Goal: Task Accomplishment & Management: Complete application form

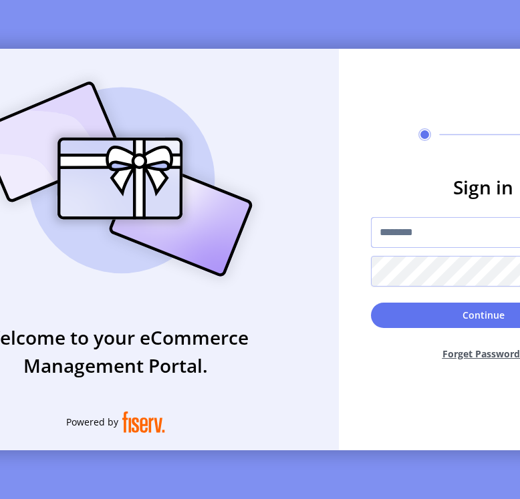
type input "**********"
click at [415, 39] on div "**********" at bounding box center [260, 249] width 520 height 499
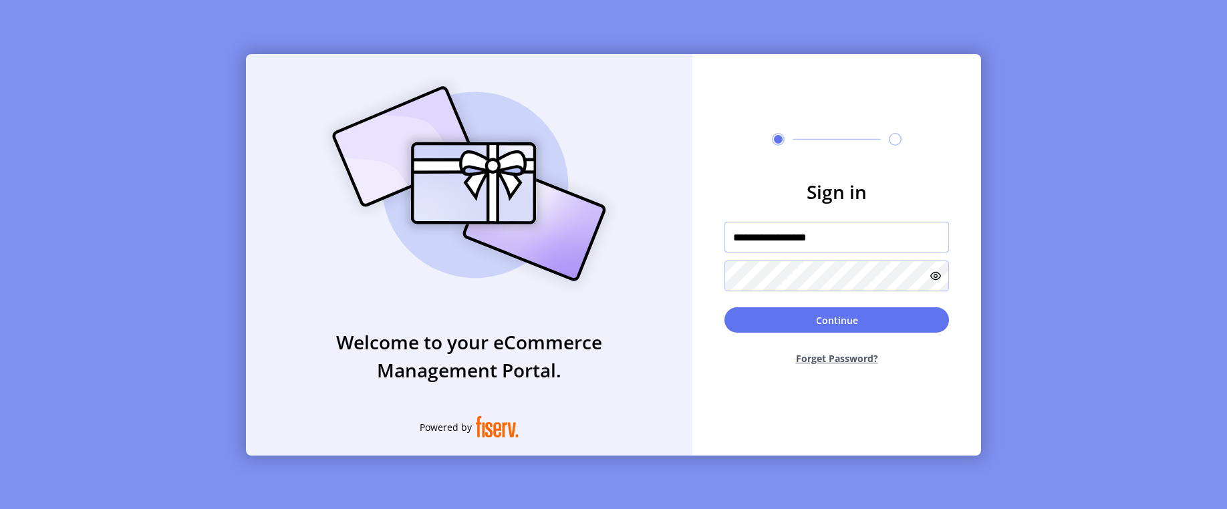
click at [519, 241] on input "**********" at bounding box center [837, 237] width 225 height 31
click at [519, 237] on input "text" at bounding box center [837, 237] width 225 height 31
paste input "**********"
type input "**********"
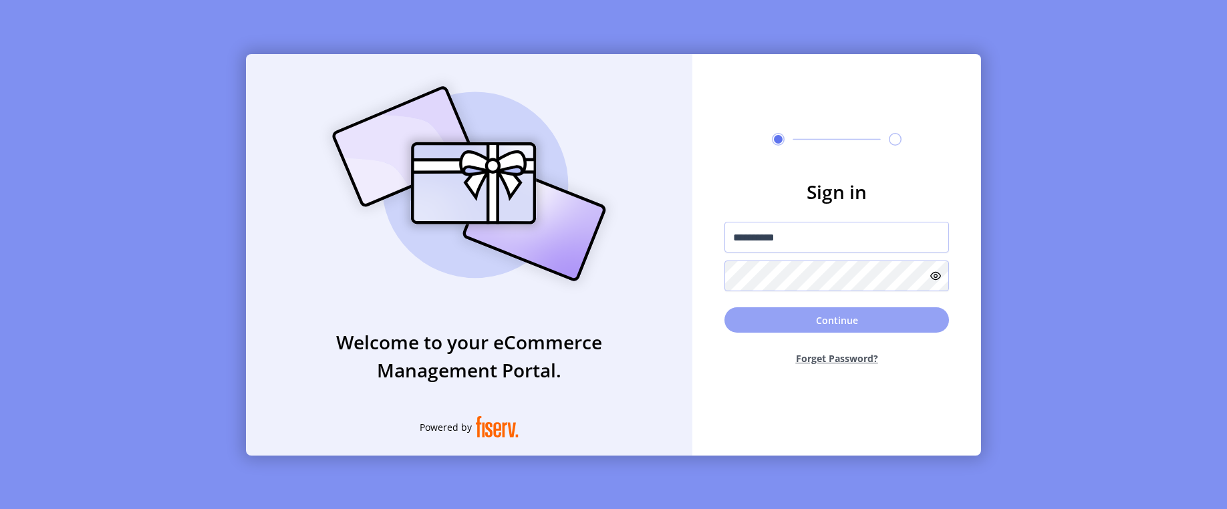
click at [519, 324] on button "Continue" at bounding box center [837, 320] width 225 height 25
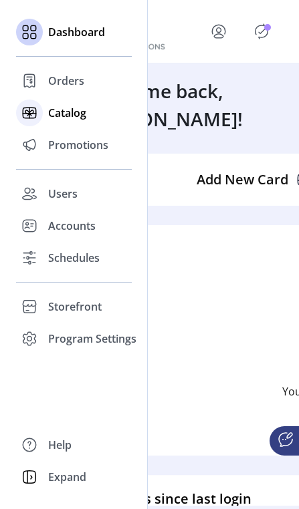
click at [72, 111] on span "Catalog" at bounding box center [67, 113] width 38 height 16
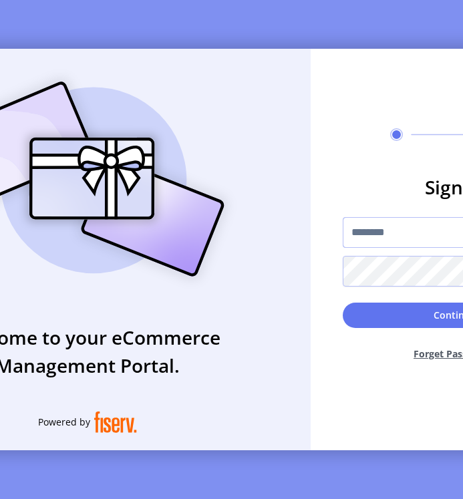
type input "**********"
click at [407, 240] on input "**********" at bounding box center [455, 232] width 225 height 31
paste input "**********"
type input "**********"
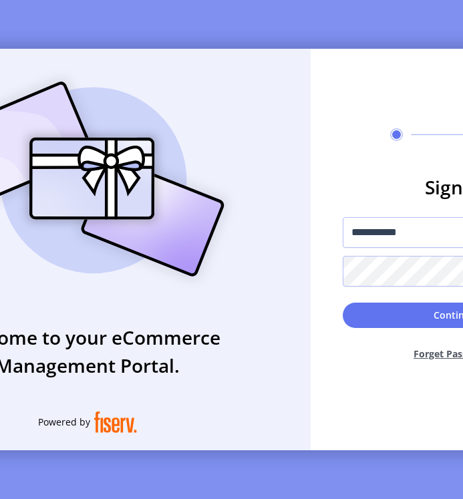
click at [311, 265] on div "Welcome to your eCommerce Management Portal. Powered by" at bounding box center [87, 250] width 447 height 402
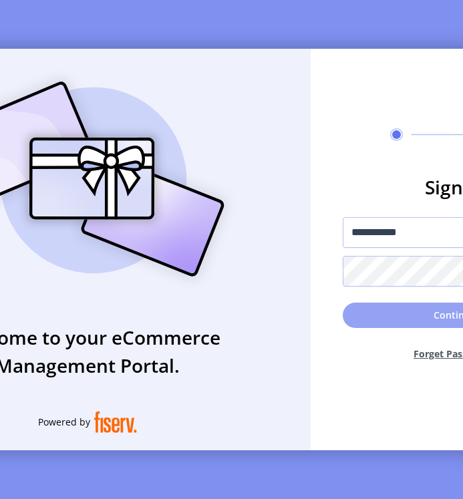
click at [372, 328] on button "Continue" at bounding box center [455, 315] width 225 height 25
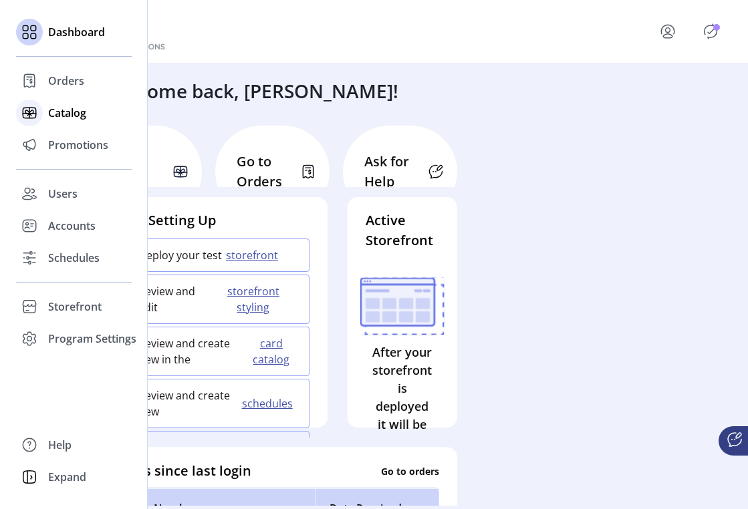
click at [78, 118] on span "Catalog" at bounding box center [67, 113] width 38 height 16
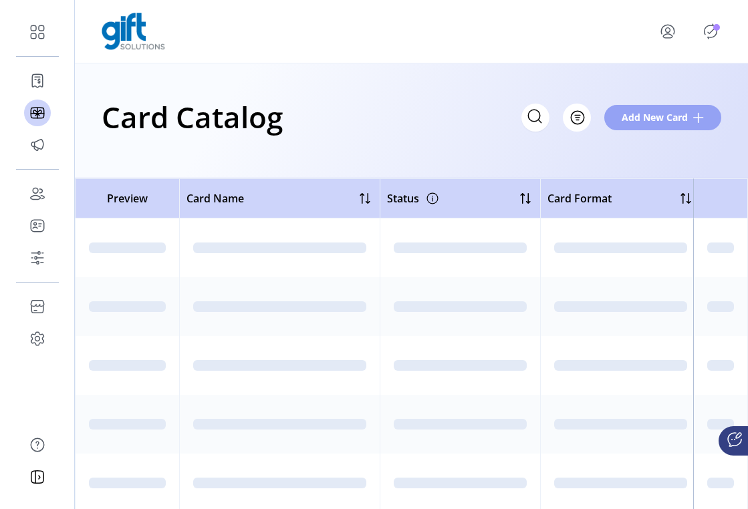
click at [469, 110] on span "Add New Card" at bounding box center [655, 117] width 66 height 14
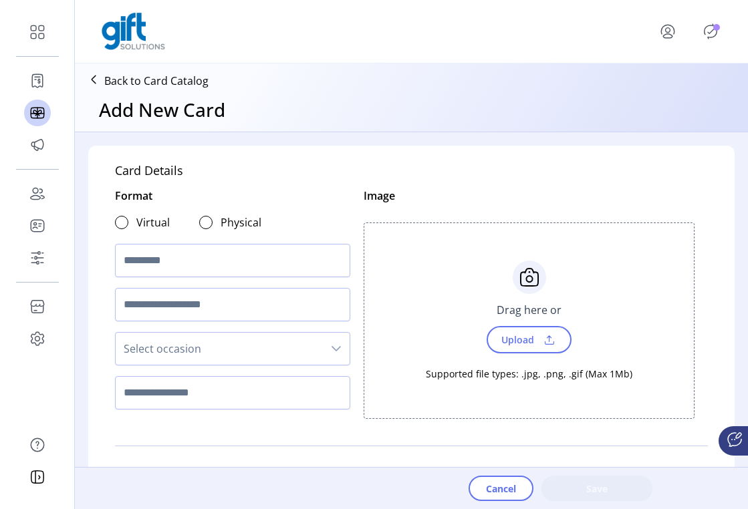
click at [211, 223] on div "Physical" at bounding box center [230, 223] width 62 height 16
click at [211, 251] on input "text" at bounding box center [232, 260] width 235 height 33
click at [206, 227] on div at bounding box center [205, 222] width 13 height 13
click at [200, 263] on input "text" at bounding box center [232, 260] width 235 height 33
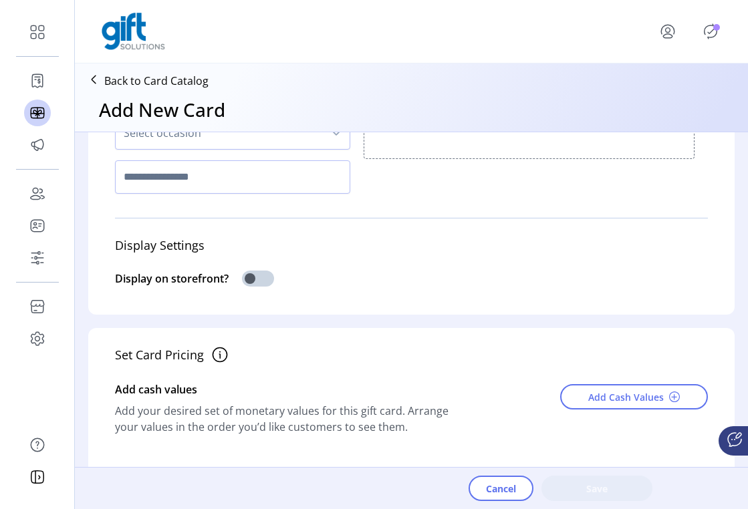
scroll to position [138, 0]
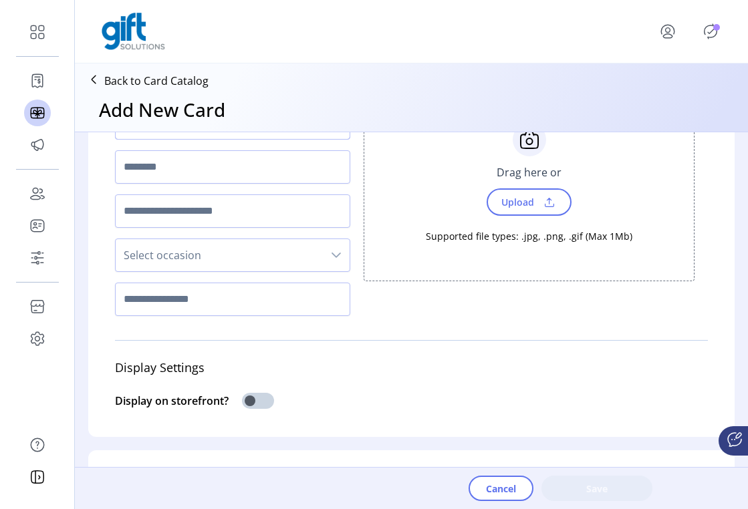
type input "******"
click at [95, 80] on icon at bounding box center [93, 79] width 21 height 21
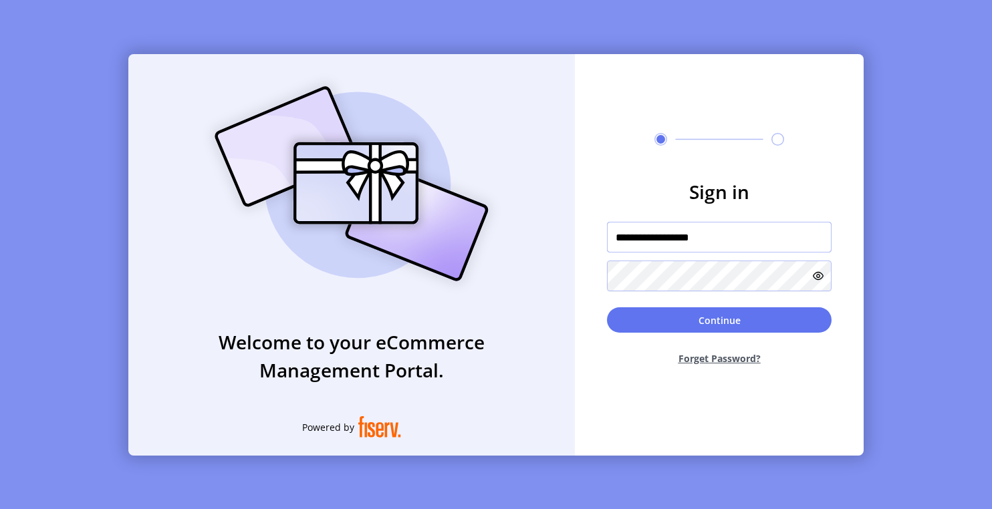
click at [646, 235] on input "**********" at bounding box center [719, 237] width 225 height 31
paste input "text"
type input "**********"
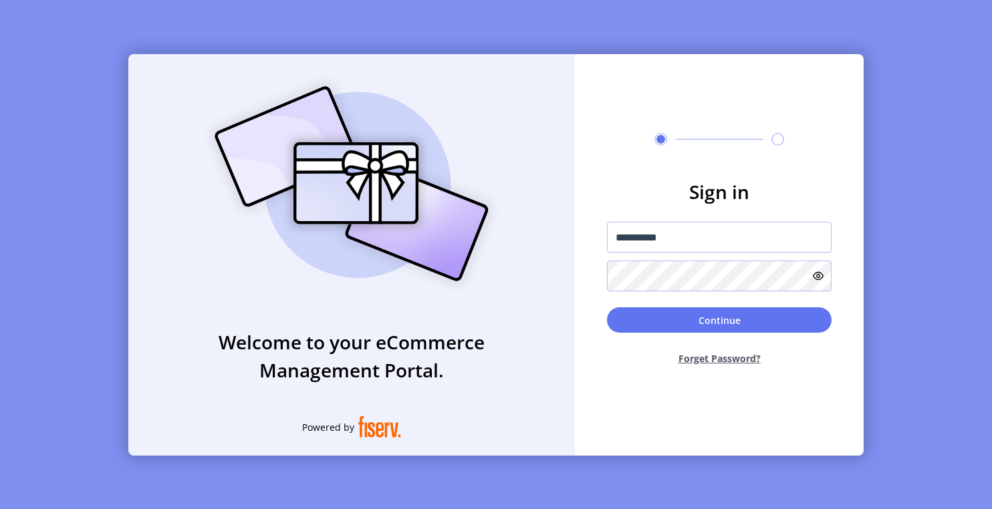
click at [822, 277] on icon at bounding box center [818, 276] width 11 height 11
click at [654, 321] on button "Continue" at bounding box center [719, 320] width 225 height 25
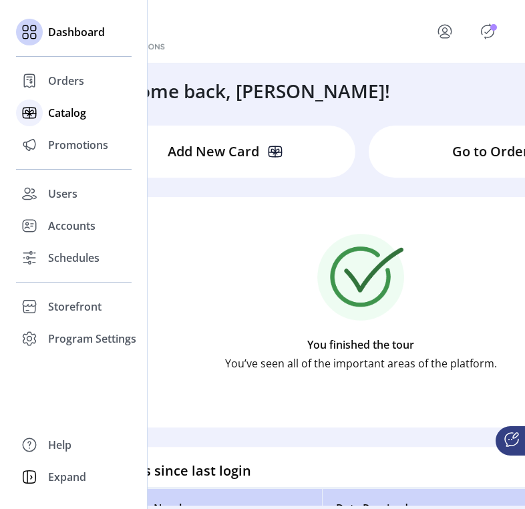
click at [49, 120] on span "Catalog" at bounding box center [67, 113] width 38 height 16
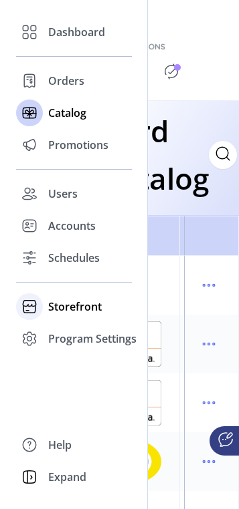
click at [77, 307] on span "Storefront" at bounding box center [74, 307] width 53 height 16
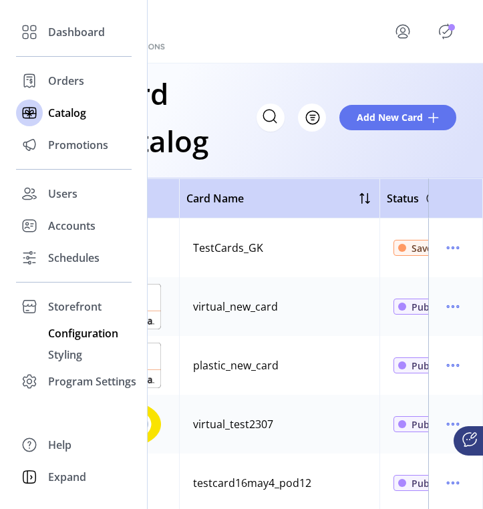
click at [65, 336] on span "Configuration" at bounding box center [83, 334] width 70 height 16
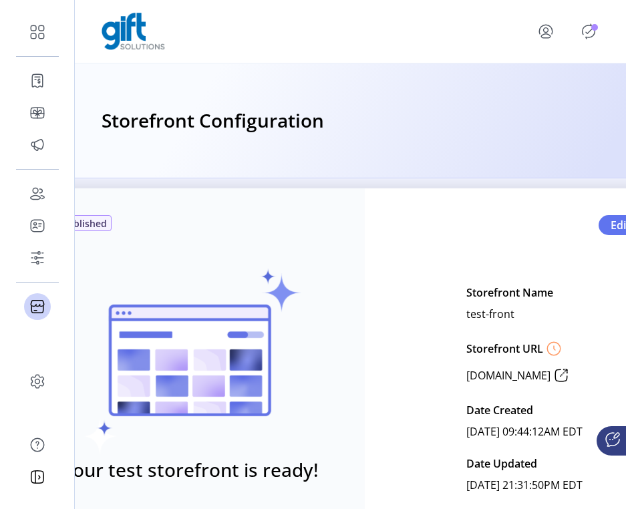
scroll to position [23, 0]
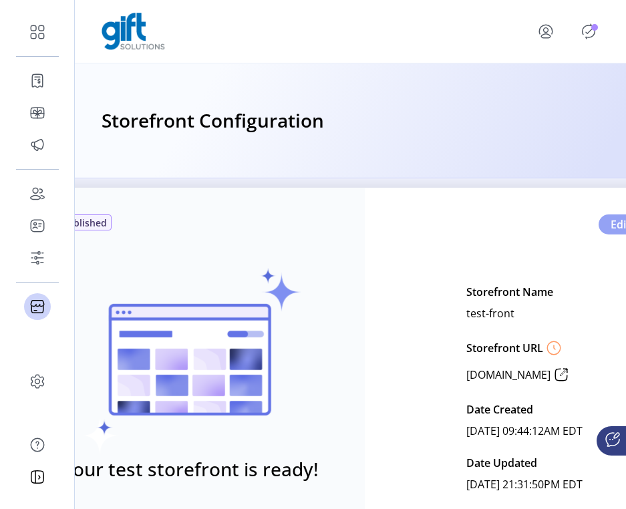
click at [611, 225] on span "Edit" at bounding box center [620, 225] width 19 height 16
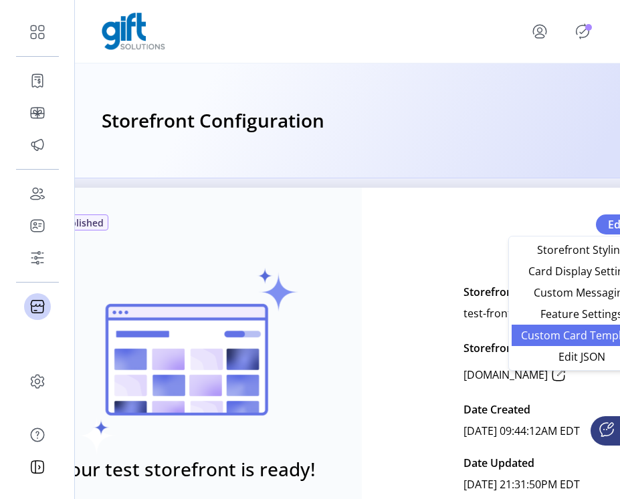
click at [566, 340] on span "Custom Card Templates" at bounding box center [581, 335] width 124 height 11
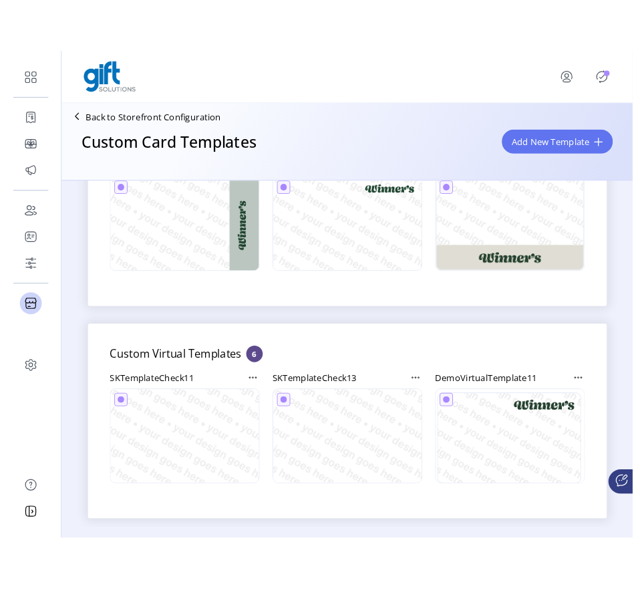
scroll to position [226, 0]
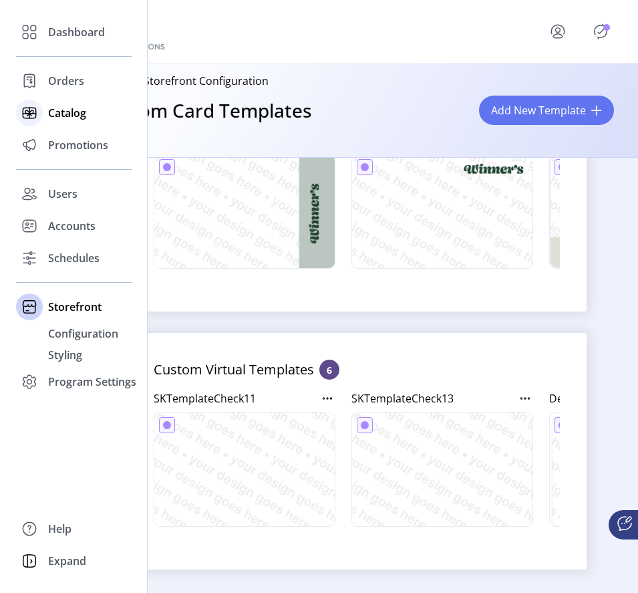
click at [35, 114] on icon at bounding box center [29, 114] width 13 height 0
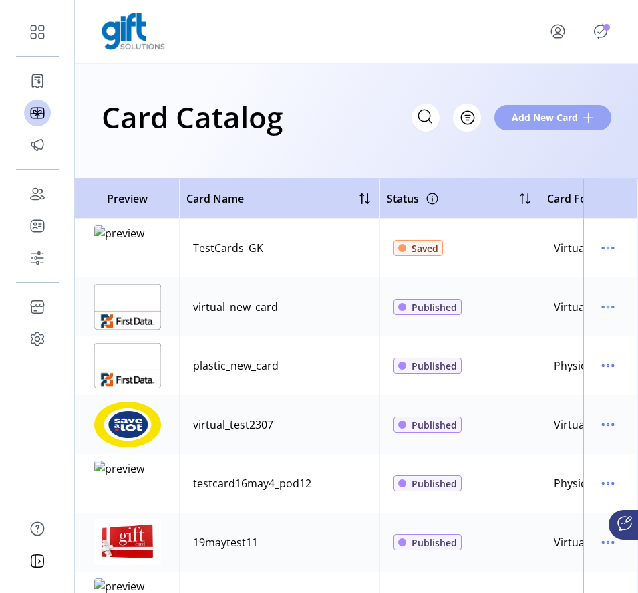
click at [535, 114] on span "Add New Card" at bounding box center [545, 117] width 66 height 14
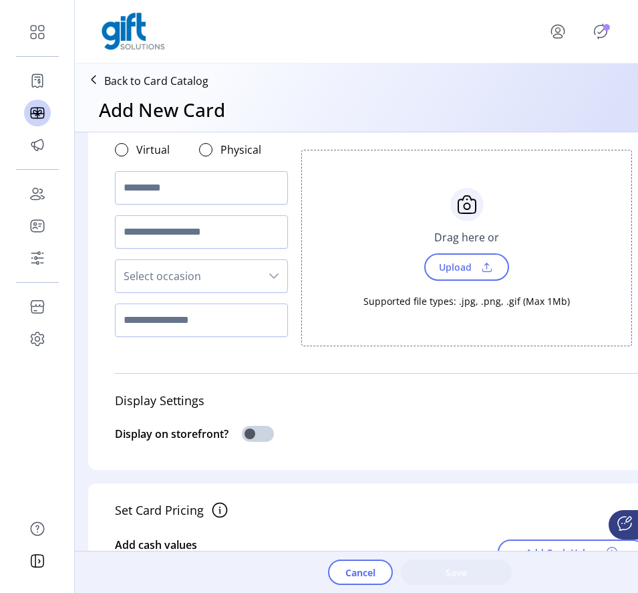
scroll to position [80, 0]
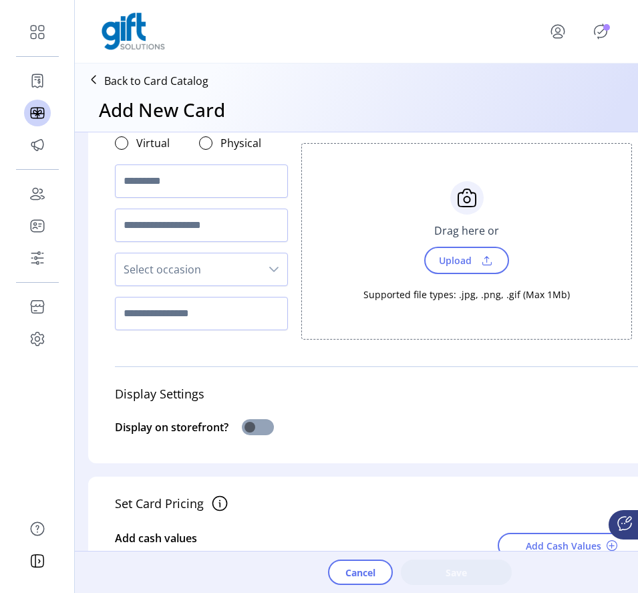
click at [253, 429] on span at bounding box center [258, 427] width 32 height 16
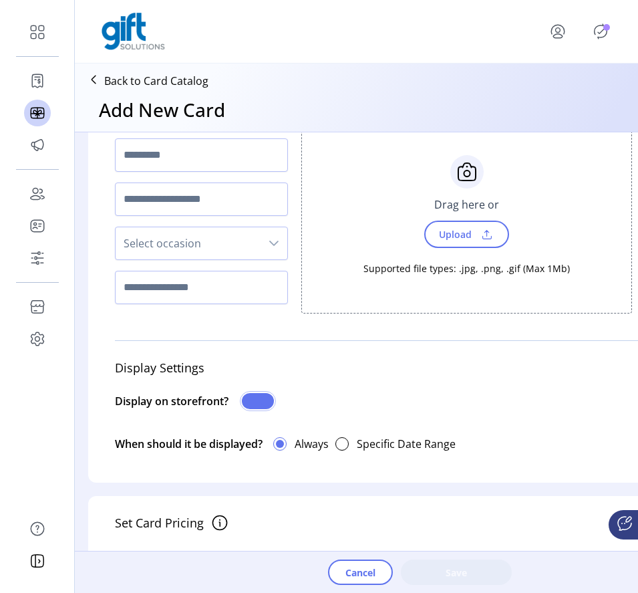
scroll to position [107, 0]
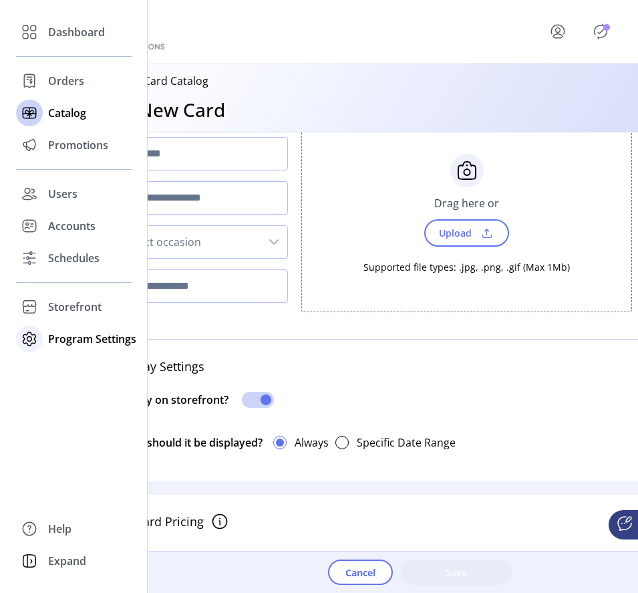
click at [41, 339] on div at bounding box center [29, 339] width 27 height 27
click at [58, 366] on span "Templates" at bounding box center [74, 366] width 53 height 16
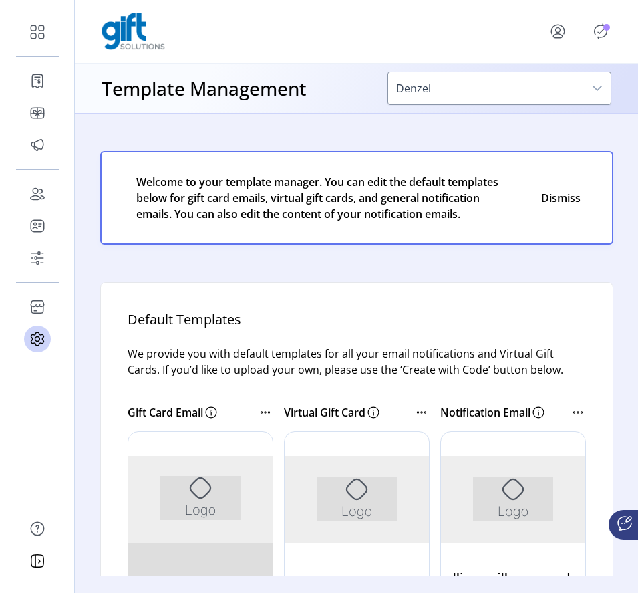
click at [326, 412] on p "Virtual Gift Card" at bounding box center [325, 412] width 82 height 16
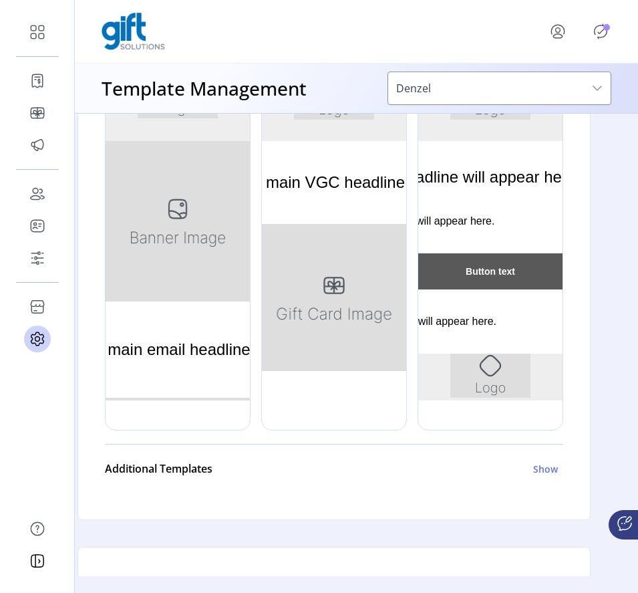
scroll to position [430, 23]
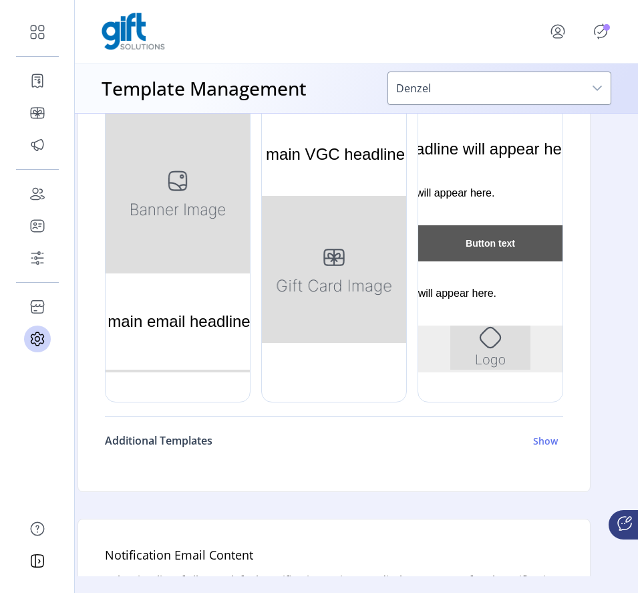
click at [170, 444] on h6 "Additional Templates" at bounding box center [159, 441] width 108 height 16
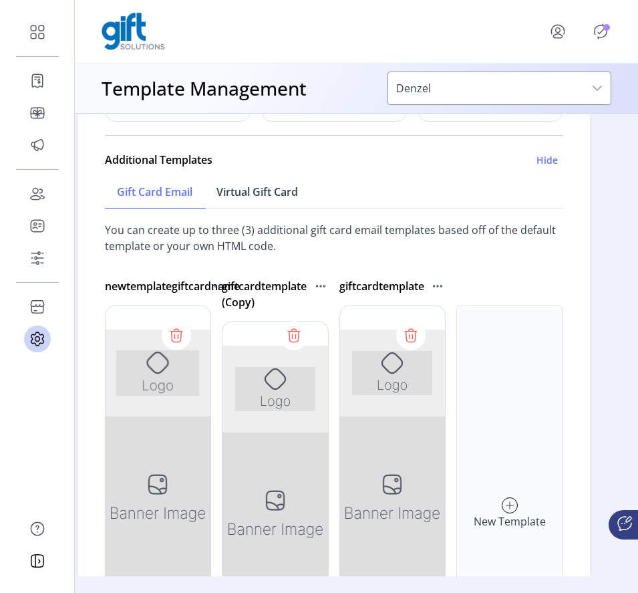
scroll to position [713, 23]
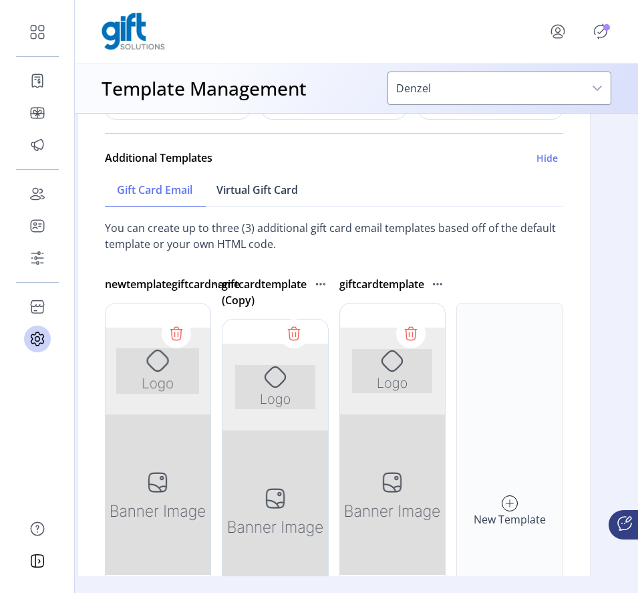
click at [255, 195] on span "Virtual Gift Card" at bounding box center [258, 190] width 82 height 11
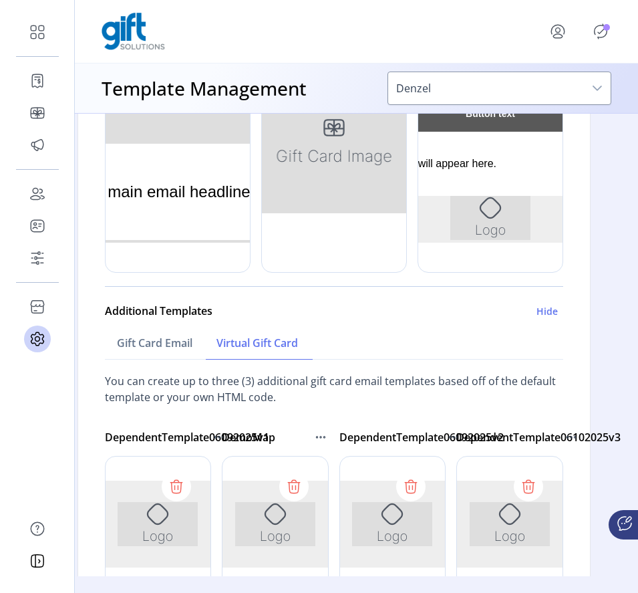
scroll to position [511, 23]
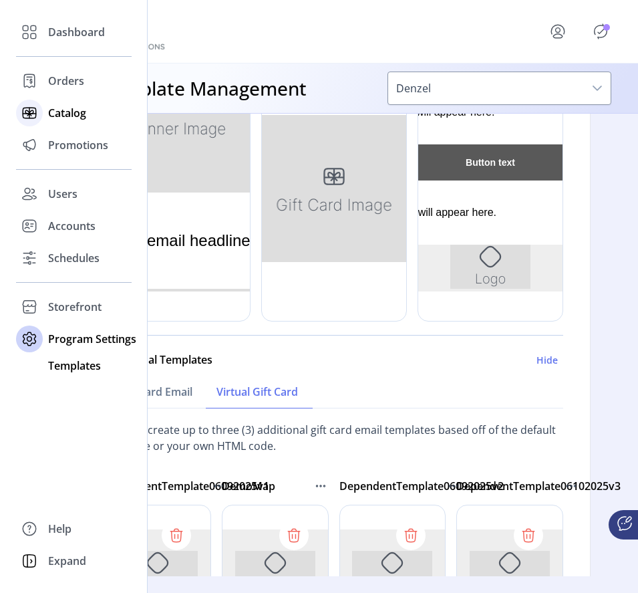
click at [55, 108] on span "Catalog" at bounding box center [67, 113] width 38 height 16
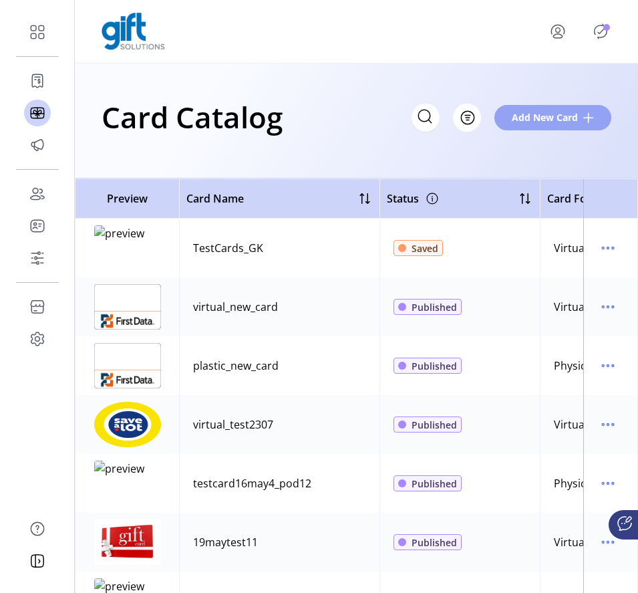
click at [539, 122] on span "Add New Card" at bounding box center [545, 117] width 66 height 14
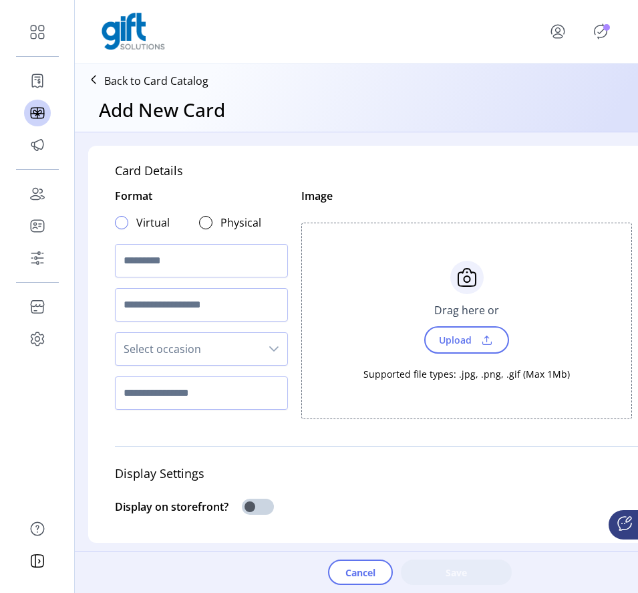
click at [126, 222] on div at bounding box center [121, 222] width 13 height 13
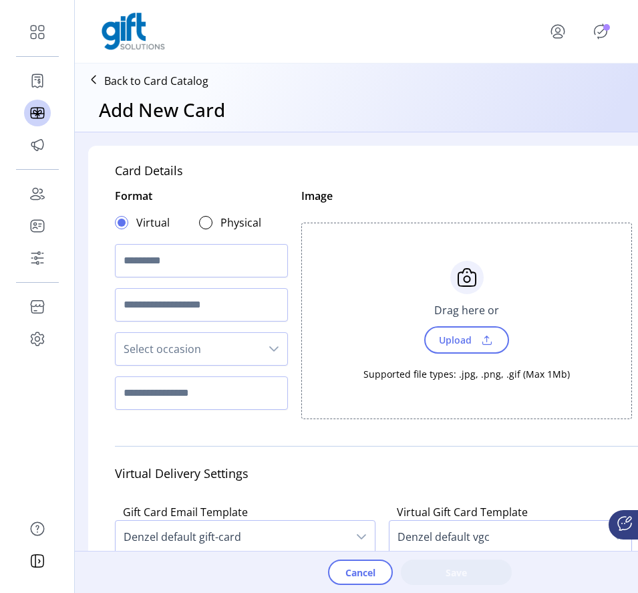
scroll to position [8, 5]
click at [164, 260] on input "text" at bounding box center [201, 260] width 173 height 33
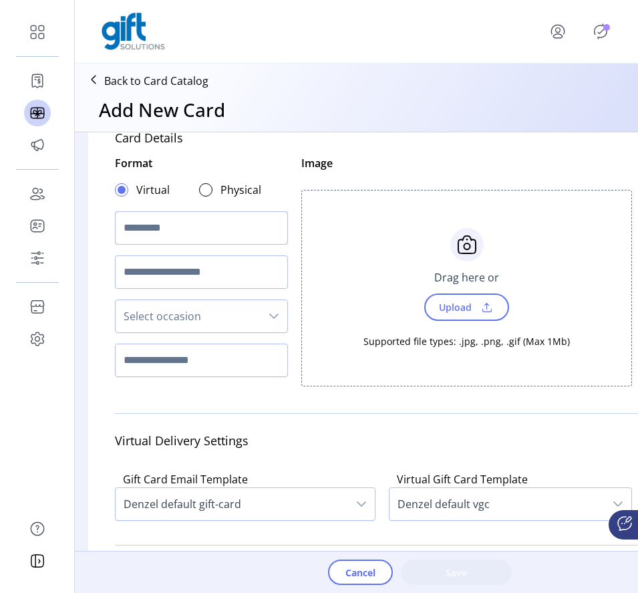
scroll to position [36, 0]
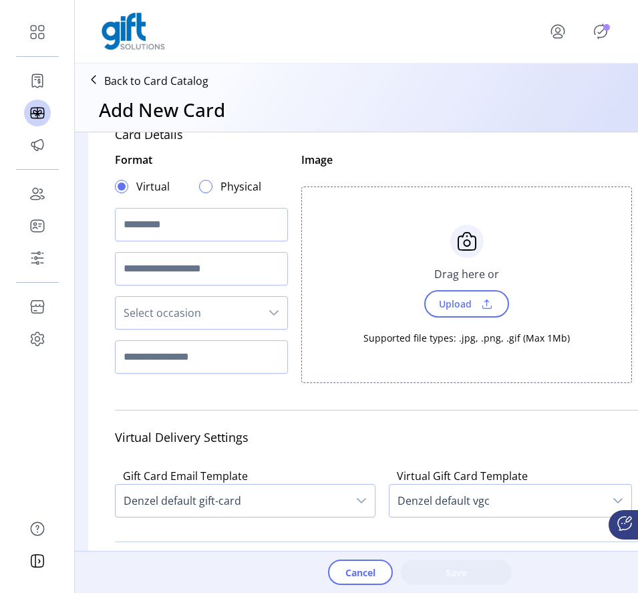
click at [207, 189] on div at bounding box center [205, 186] width 13 height 13
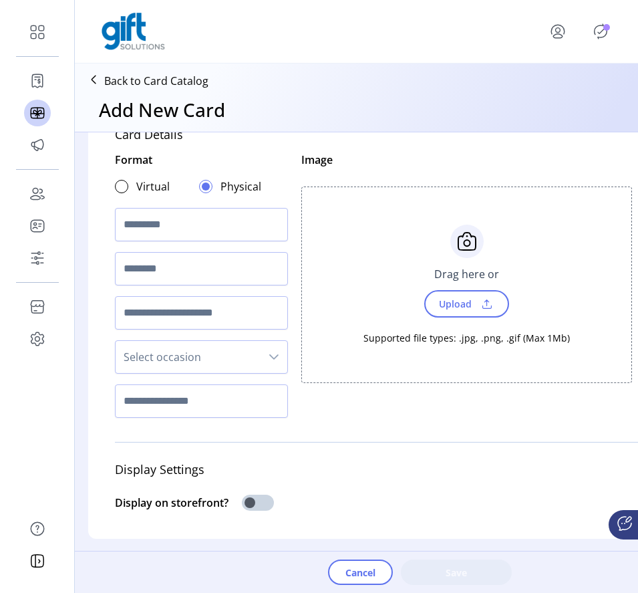
scroll to position [8, 5]
click at [141, 185] on label "Virtual" at bounding box center [152, 186] width 33 height 16
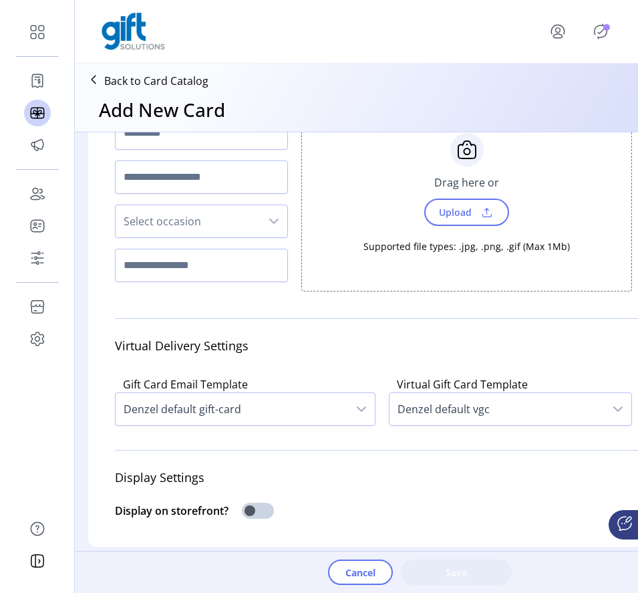
scroll to position [133, 0]
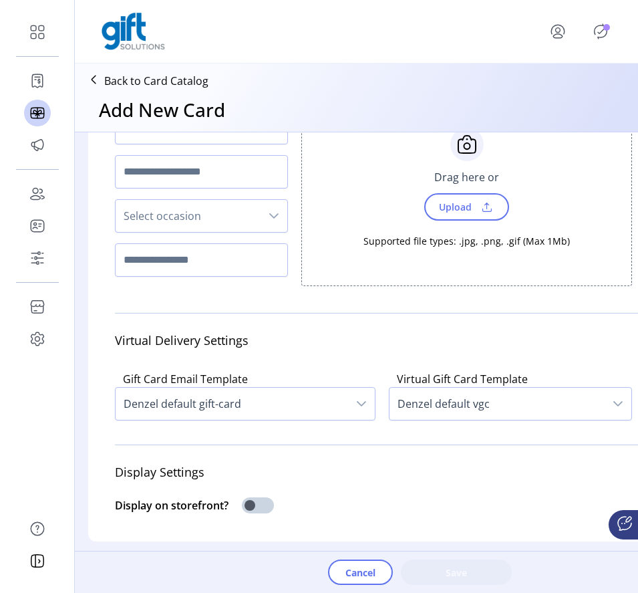
click at [298, 404] on span "Denzel default gift-card" at bounding box center [232, 404] width 233 height 32
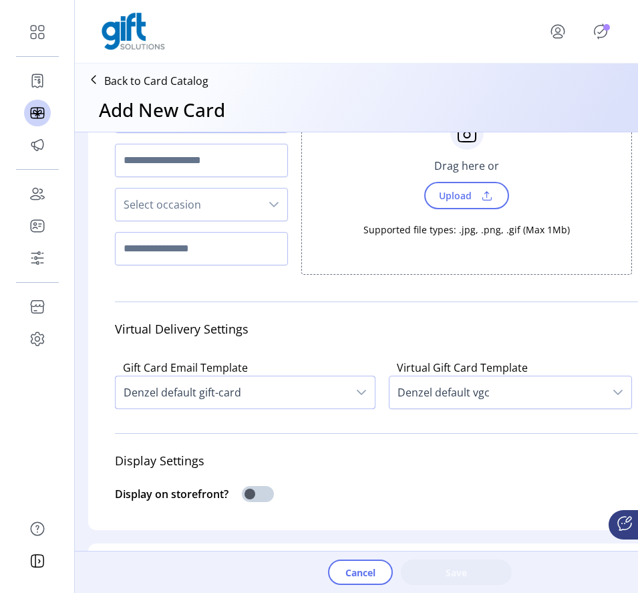
scroll to position [146, 0]
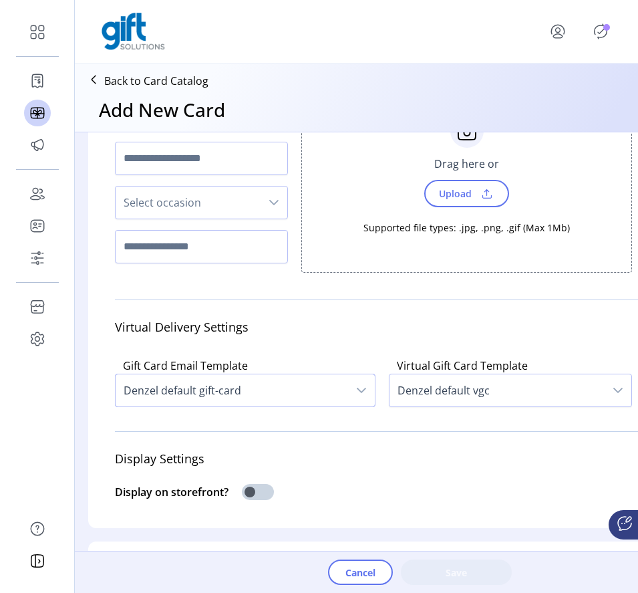
click at [413, 385] on span "Denzel default vgc" at bounding box center [497, 390] width 215 height 32
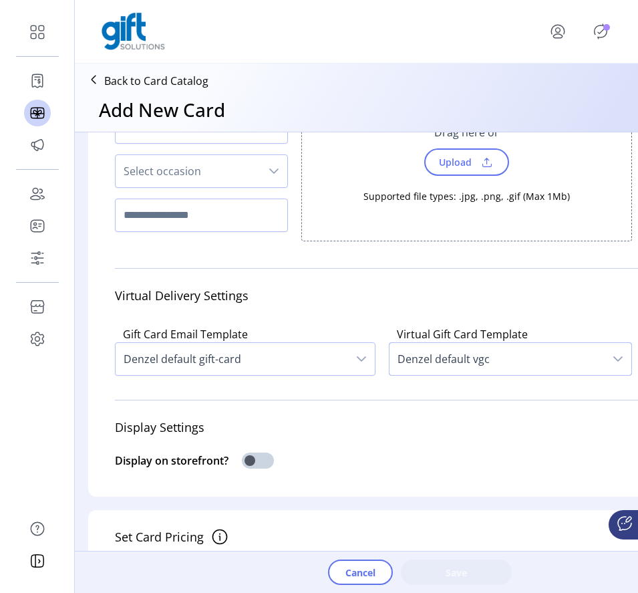
scroll to position [178, 0]
click at [420, 362] on span "Denzel default vgc" at bounding box center [497, 358] width 215 height 32
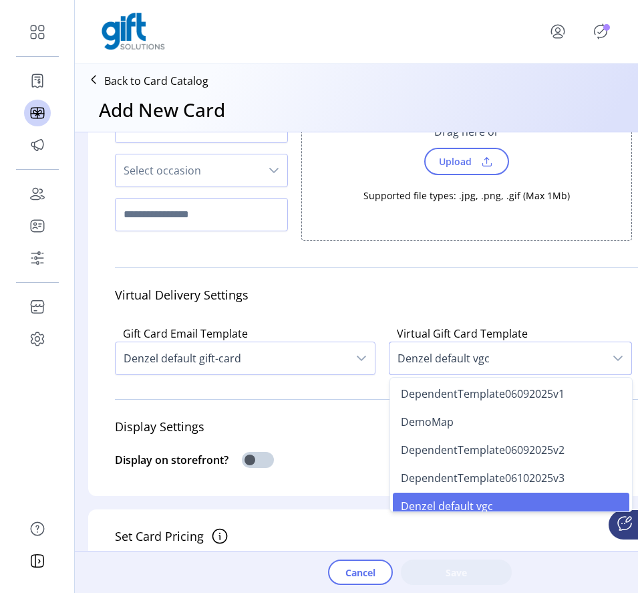
scroll to position [8, 0]
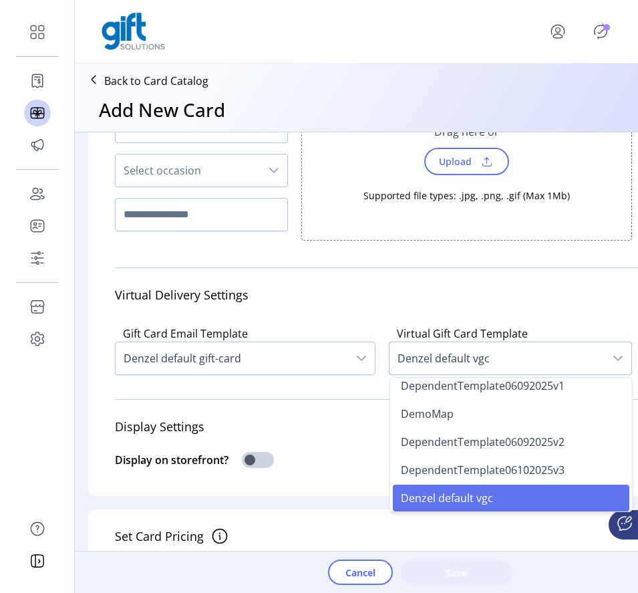
click at [368, 441] on div "Display Settings" at bounding box center [380, 427] width 531 height 34
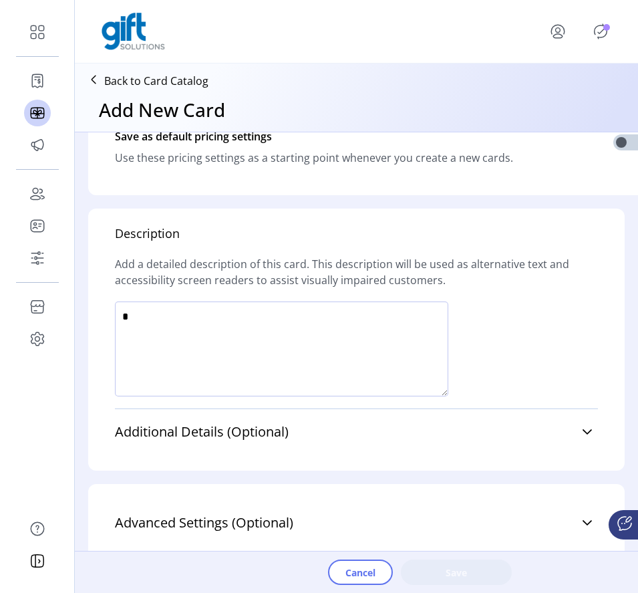
scroll to position [935, 0]
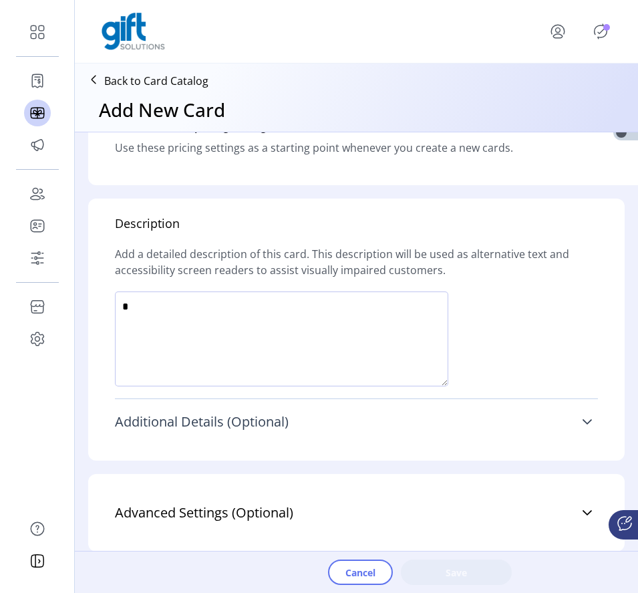
click at [582, 416] on icon at bounding box center [587, 421] width 11 height 11
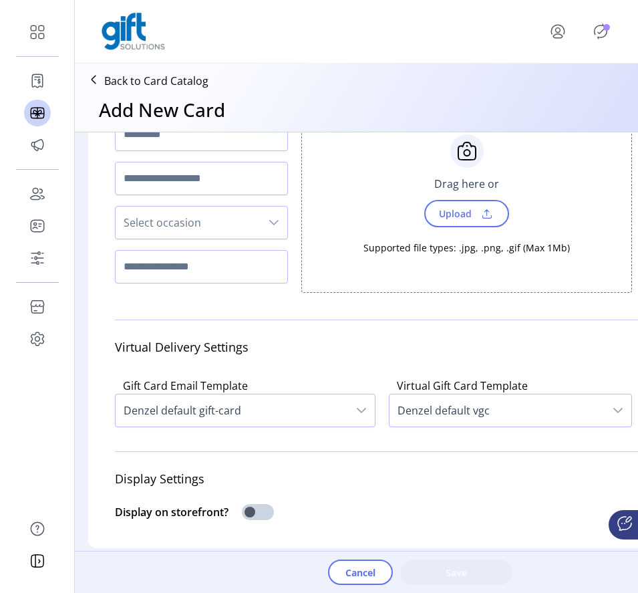
scroll to position [227, 0]
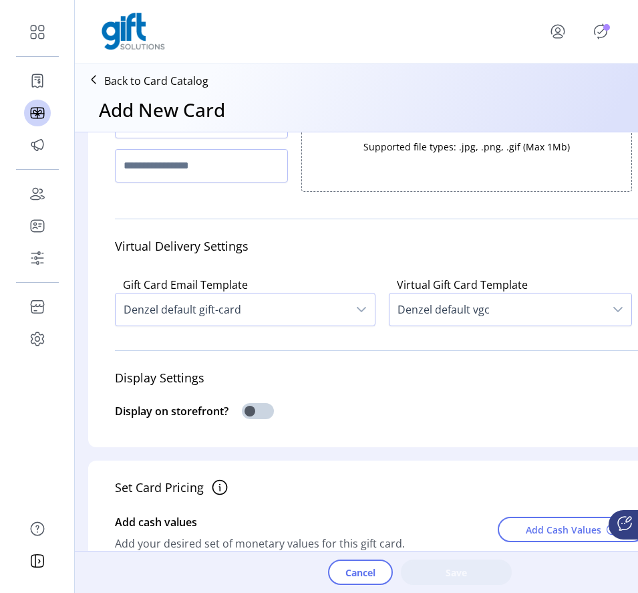
click at [346, 314] on span "Denzel default gift-card" at bounding box center [232, 309] width 233 height 32
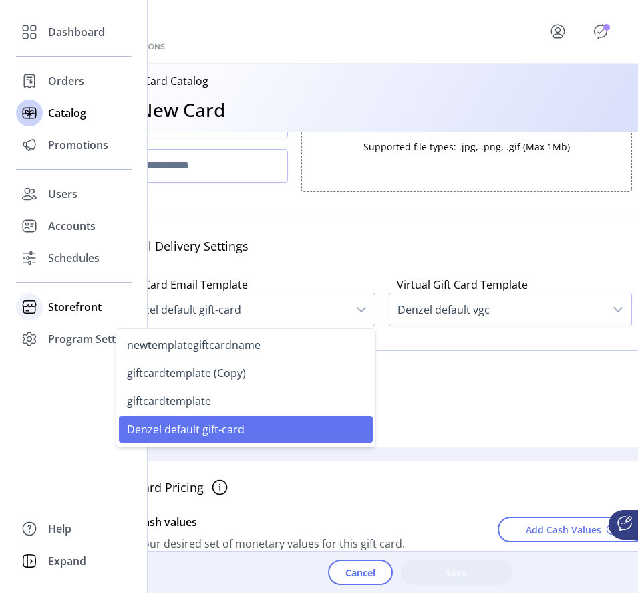
click at [65, 311] on span "Storefront" at bounding box center [74, 307] width 53 height 16
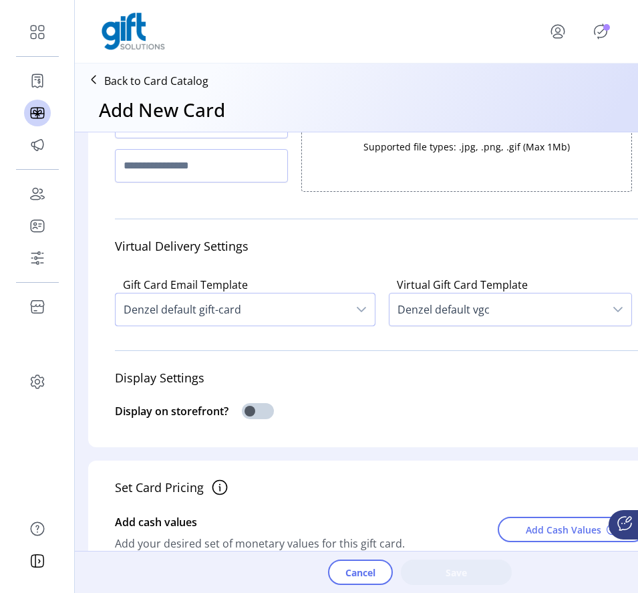
click at [221, 306] on span "Denzel default gift-card" at bounding box center [232, 309] width 233 height 32
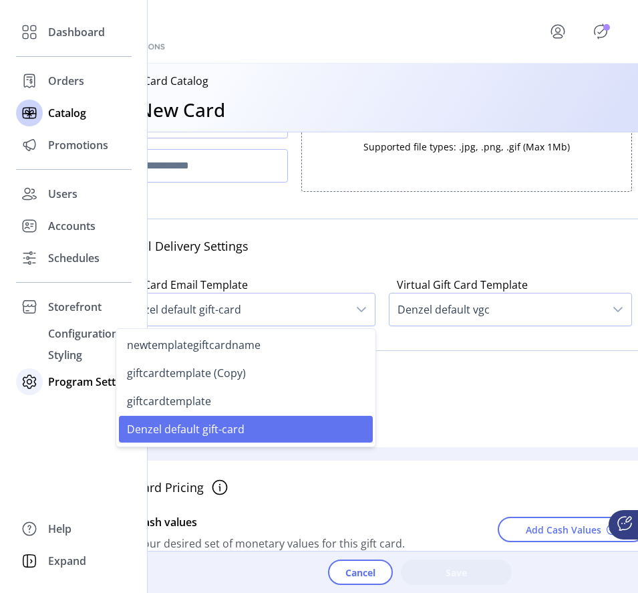
click at [62, 386] on span "Program Settings" at bounding box center [92, 382] width 88 height 16
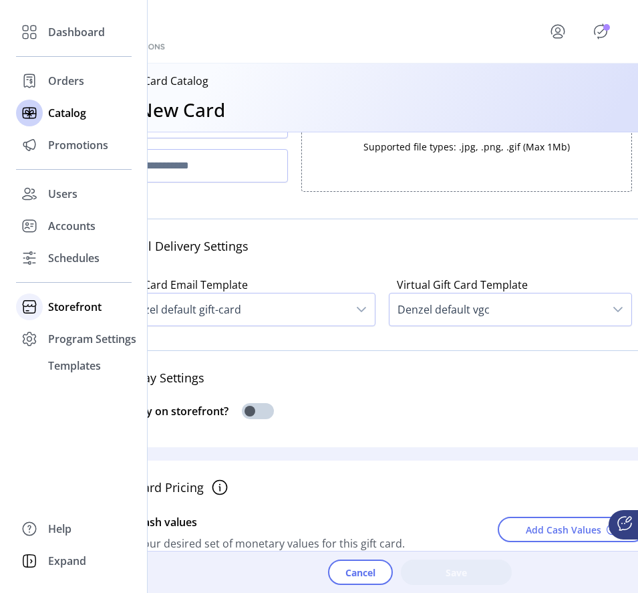
click at [87, 304] on span "Storefront" at bounding box center [74, 307] width 53 height 16
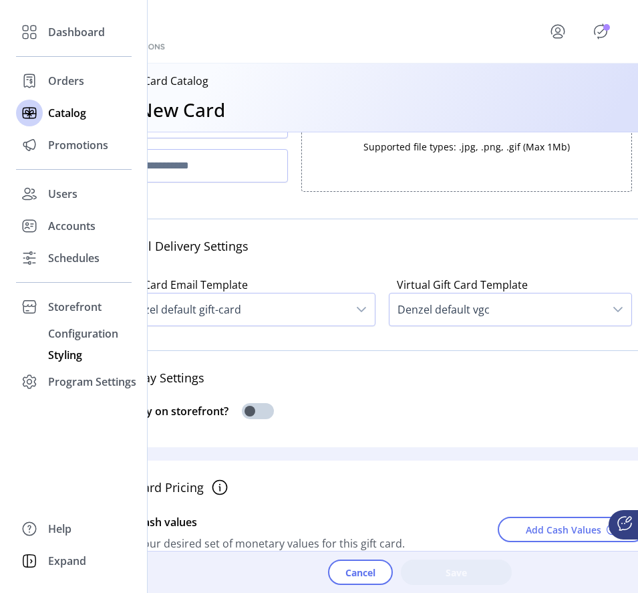
click at [102, 348] on div "Styling" at bounding box center [74, 354] width 116 height 21
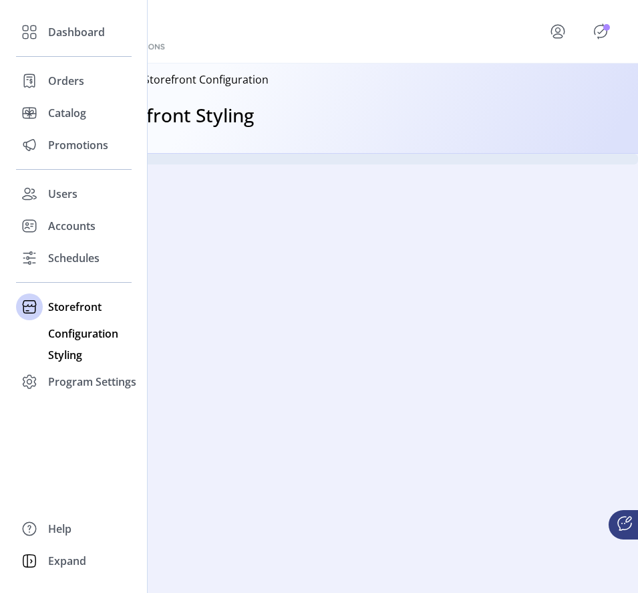
click at [104, 335] on span "Configuration" at bounding box center [83, 334] width 70 height 16
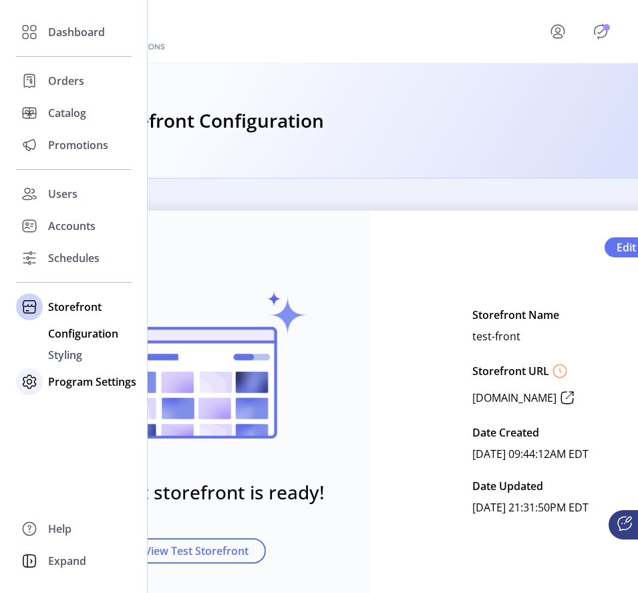
click at [65, 382] on span "Program Settings" at bounding box center [92, 382] width 88 height 16
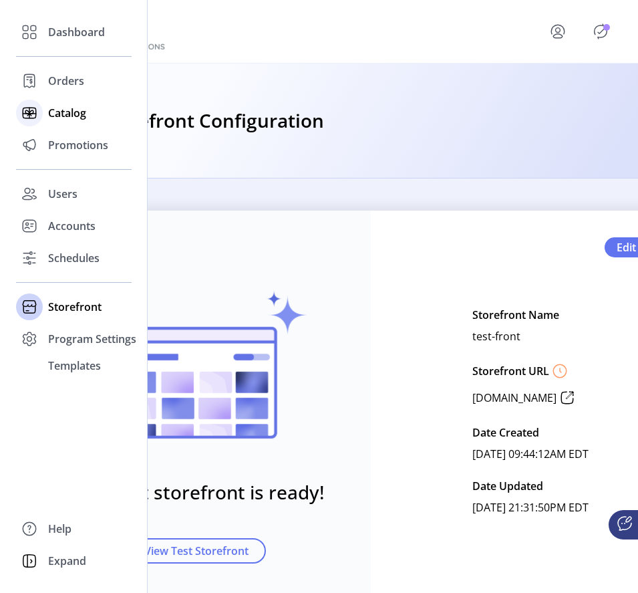
click at [61, 116] on span "Catalog" at bounding box center [67, 113] width 38 height 16
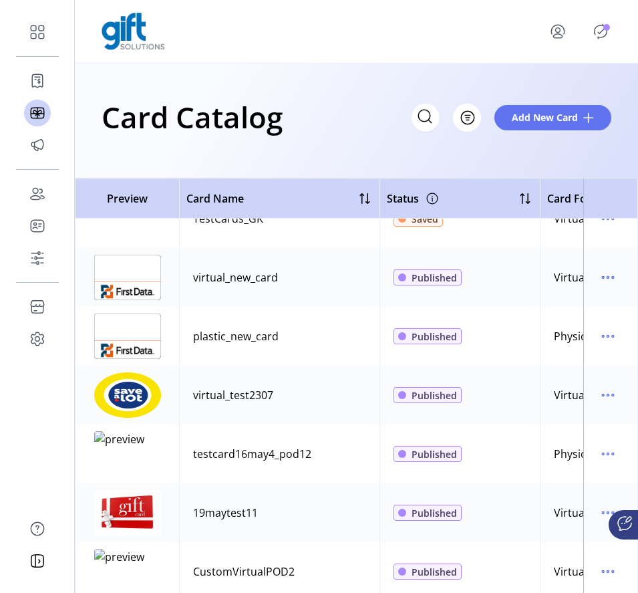
scroll to position [32, 0]
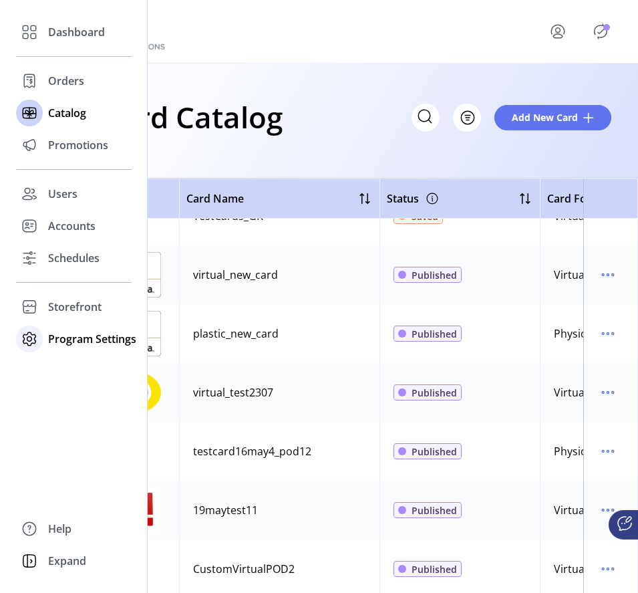
click at [58, 344] on span "Program Settings" at bounding box center [92, 339] width 88 height 16
click at [65, 367] on span "Templates" at bounding box center [74, 366] width 53 height 16
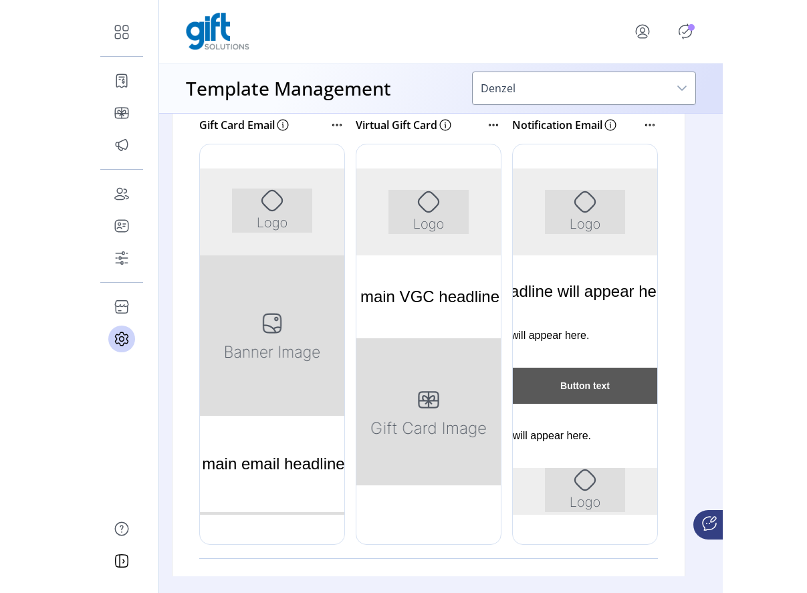
scroll to position [287, 12]
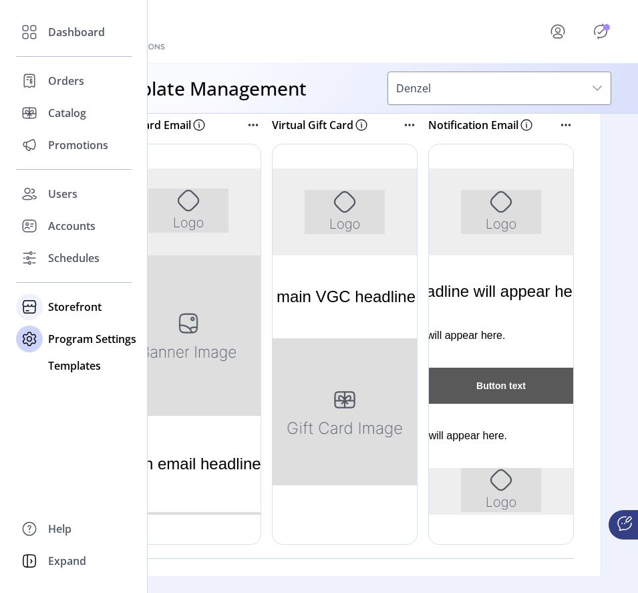
click at [73, 307] on span "Storefront" at bounding box center [74, 307] width 53 height 16
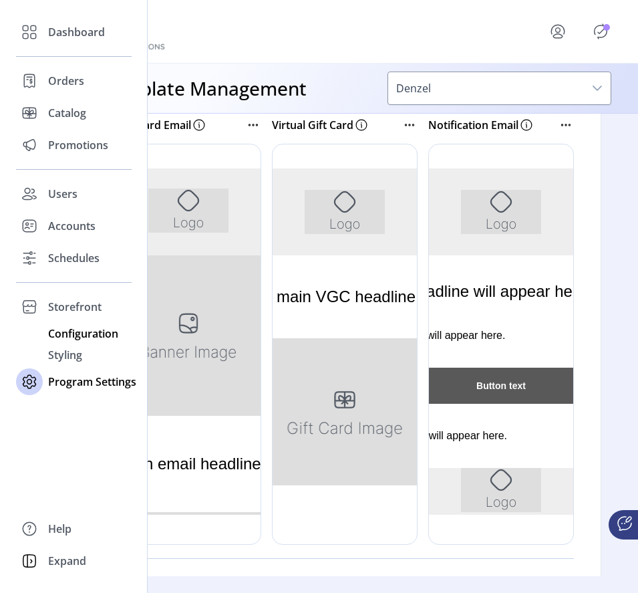
click at [73, 332] on span "Configuration" at bounding box center [83, 334] width 70 height 16
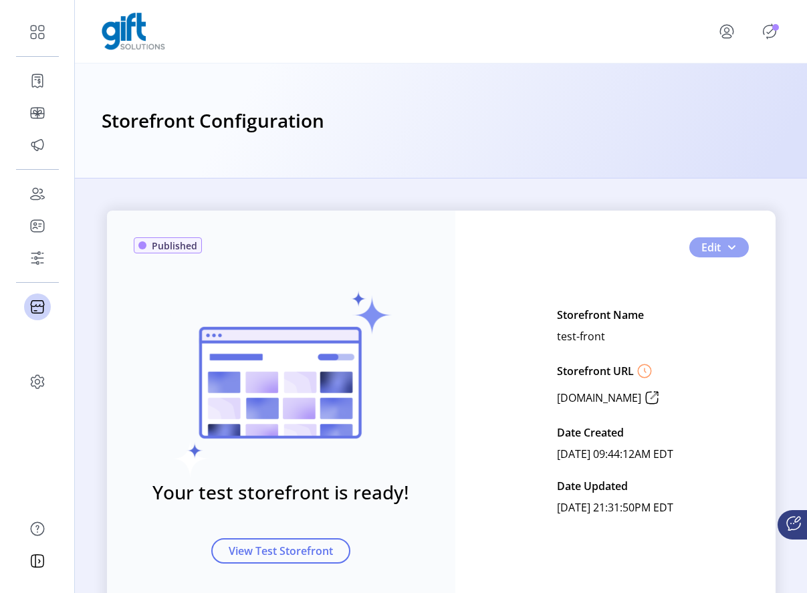
click at [717, 250] on button "Edit" at bounding box center [718, 247] width 59 height 20
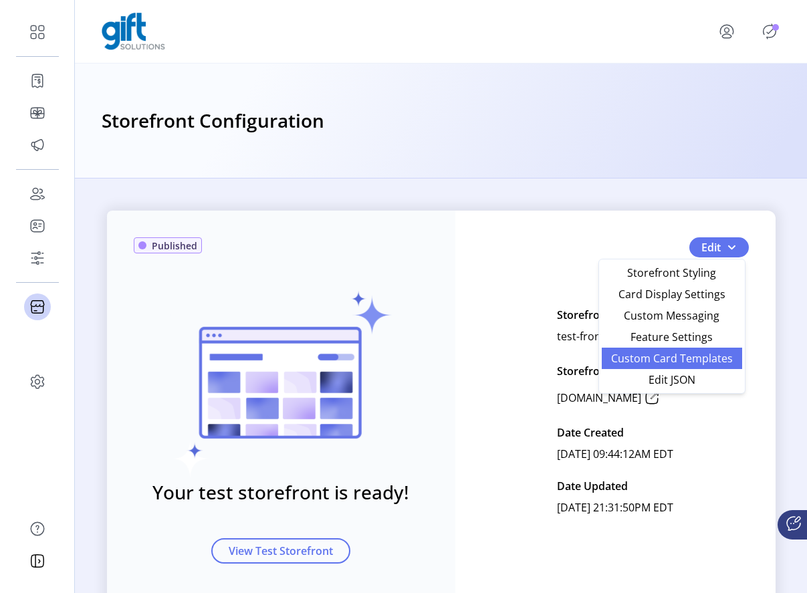
click at [685, 353] on span "Custom Card Templates" at bounding box center [672, 358] width 124 height 11
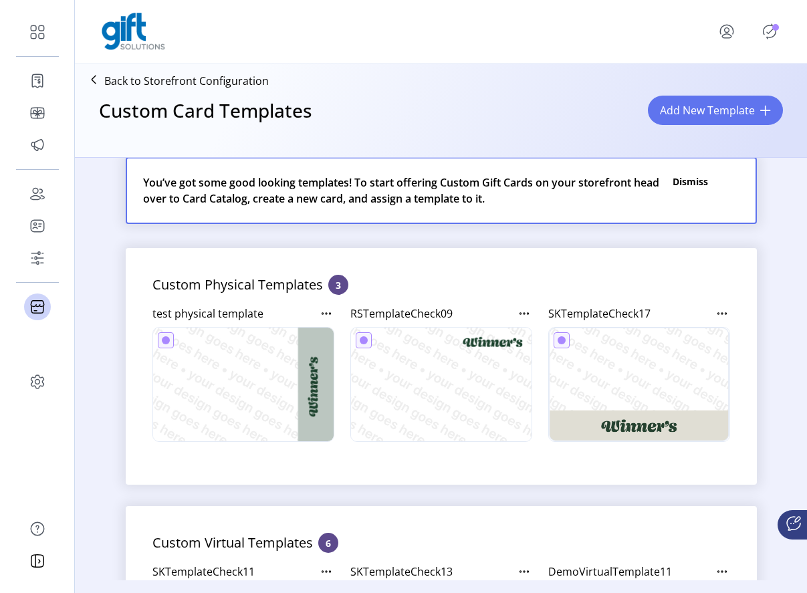
scroll to position [35, 0]
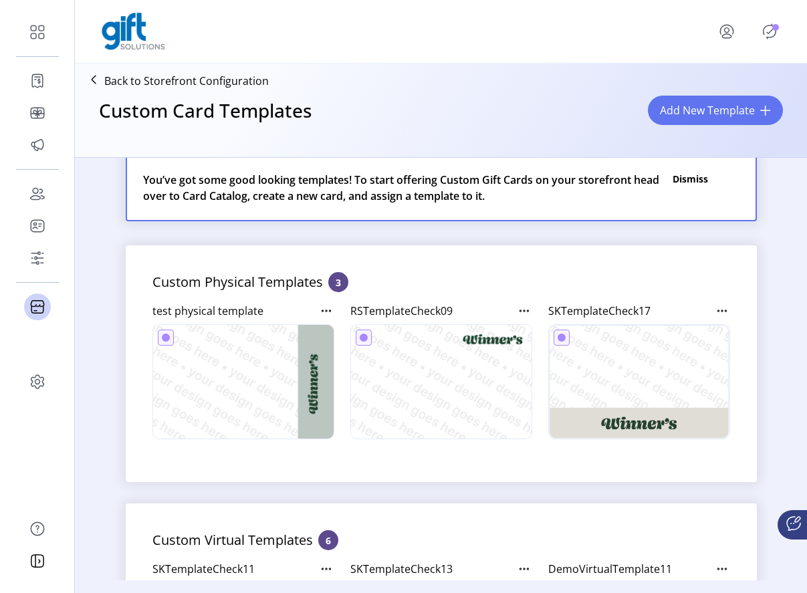
click at [264, 370] on img at bounding box center [243, 384] width 180 height 118
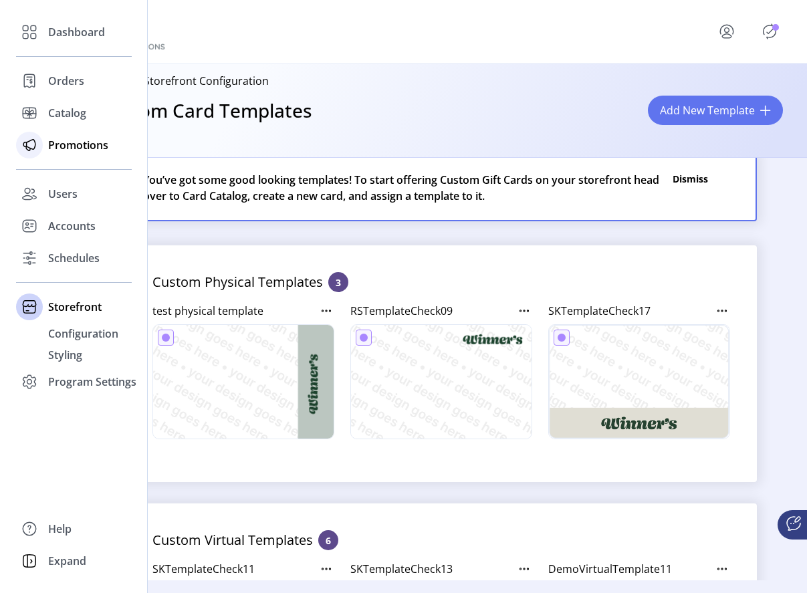
click at [58, 142] on span "Promotions" at bounding box center [78, 145] width 60 height 16
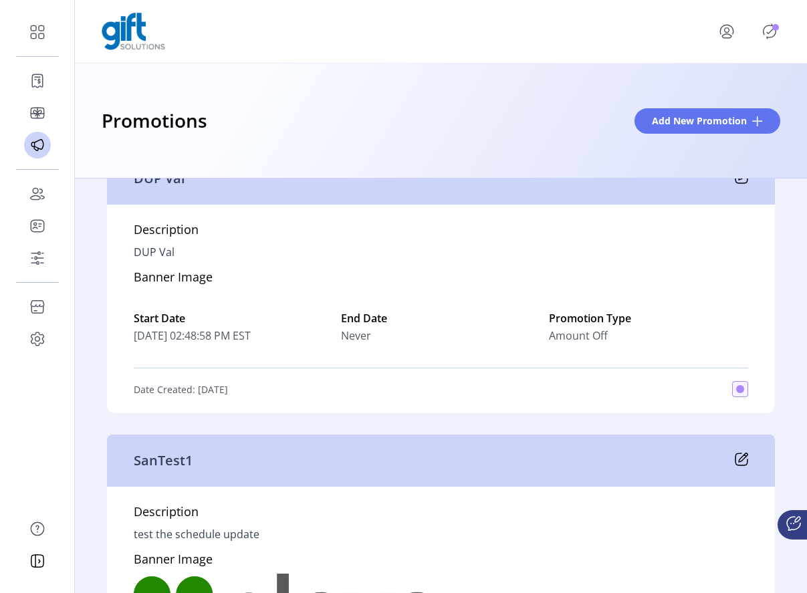
scroll to position [994, 0]
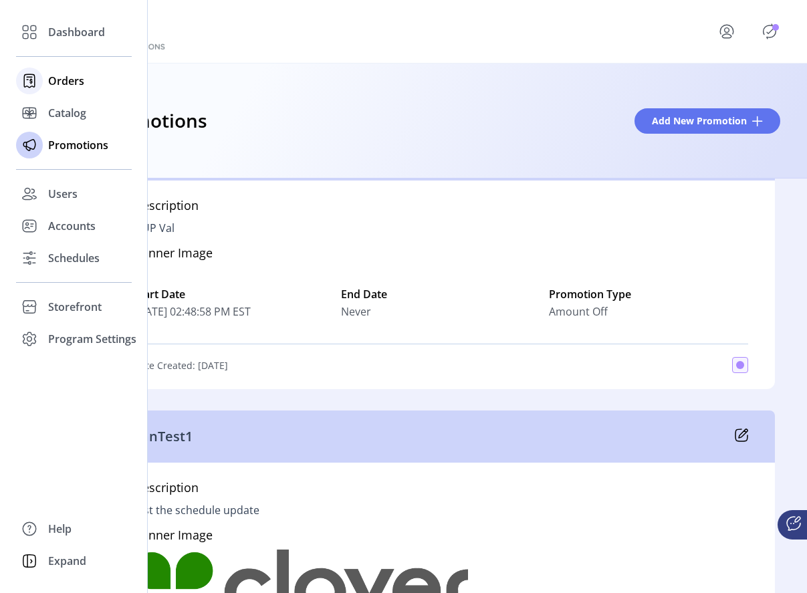
click at [48, 87] on span "Orders" at bounding box center [66, 81] width 36 height 16
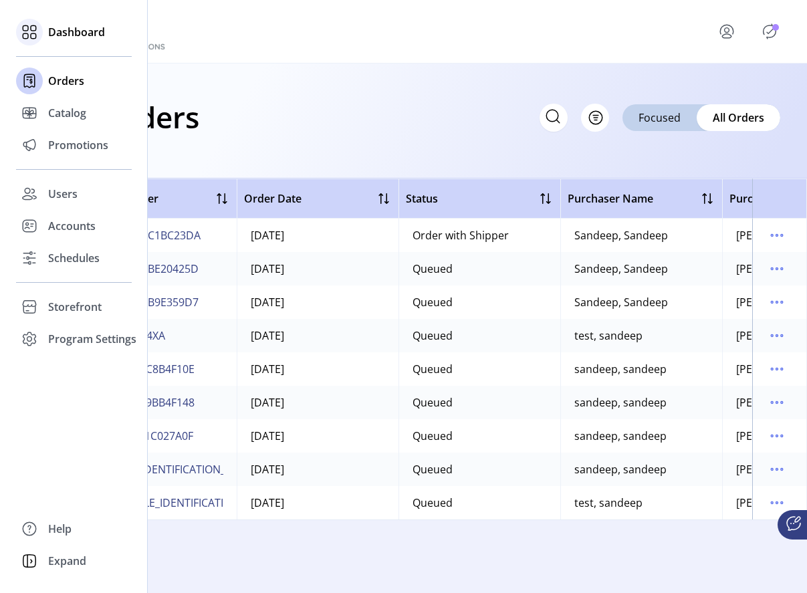
click at [64, 31] on span "Dashboard" at bounding box center [76, 32] width 57 height 16
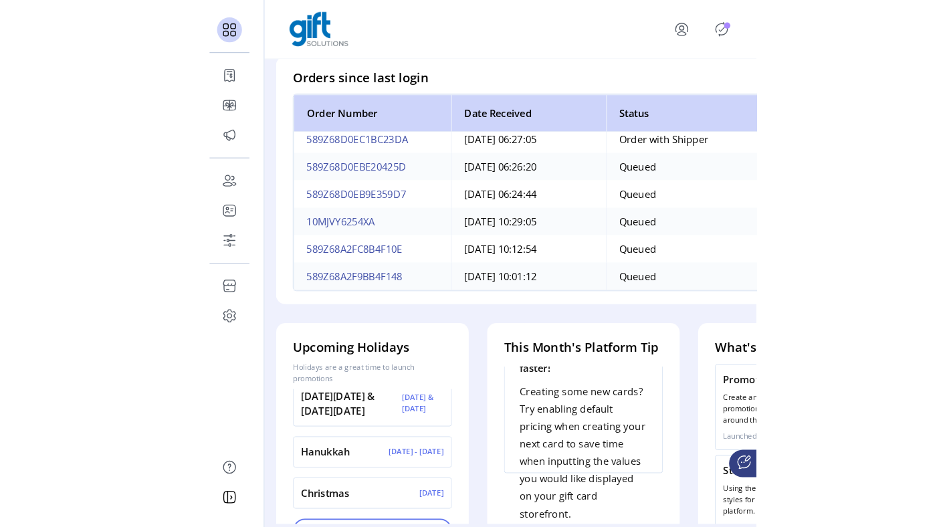
scroll to position [45, 0]
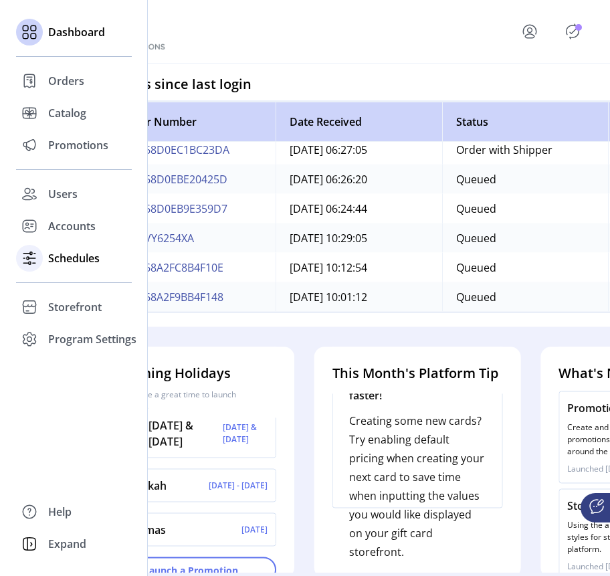
click at [41, 253] on div at bounding box center [29, 258] width 27 height 27
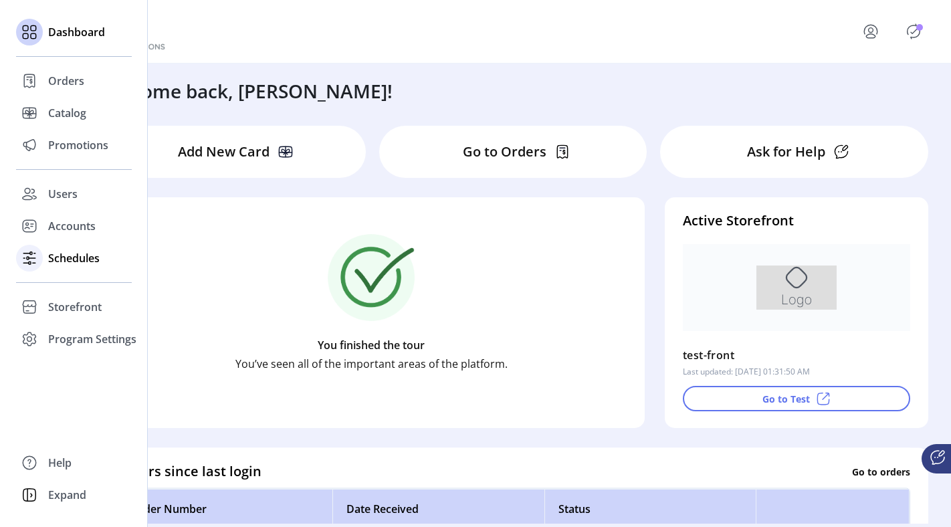
click at [68, 259] on span "Schedules" at bounding box center [73, 258] width 51 height 16
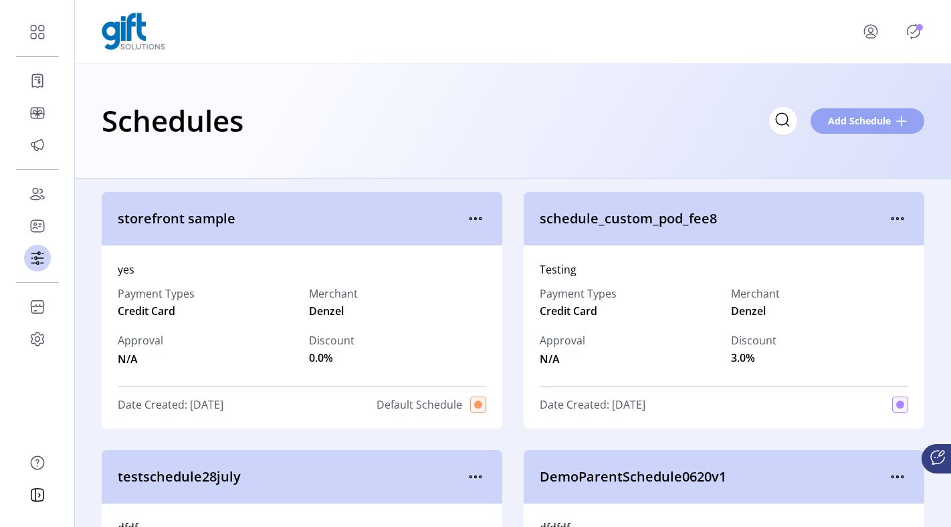
click at [845, 116] on span "Add Schedule" at bounding box center [859, 121] width 63 height 14
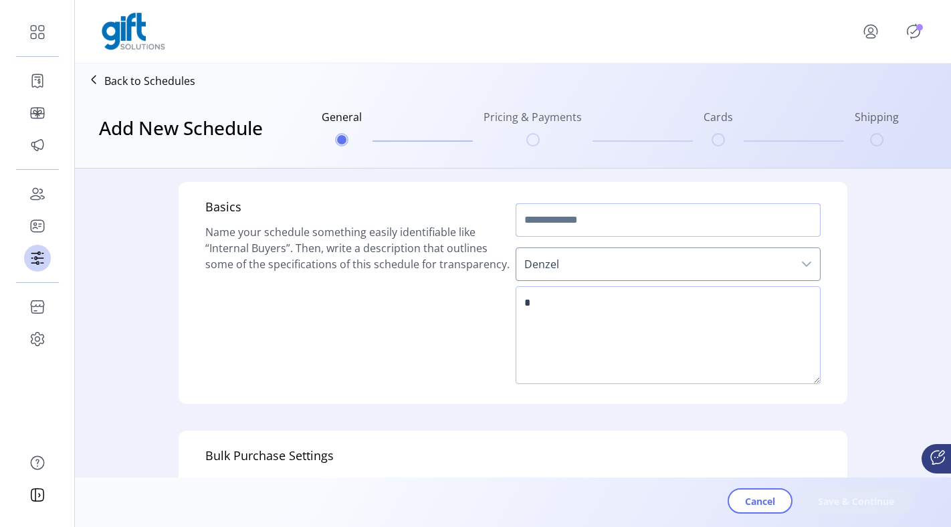
click at [585, 221] on input "text" at bounding box center [667, 219] width 305 height 33
type input "**********"
click at [612, 275] on span "Denzel" at bounding box center [654, 264] width 277 height 32
click at [579, 317] on textarea at bounding box center [667, 335] width 305 height 98
type textarea "*"
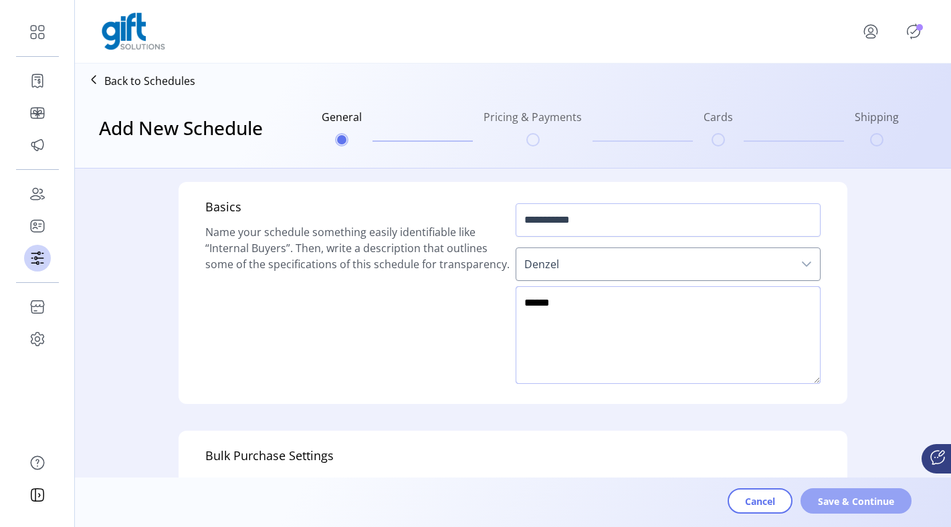
type textarea "******"
click at [866, 494] on span "Save & Continue" at bounding box center [856, 501] width 76 height 14
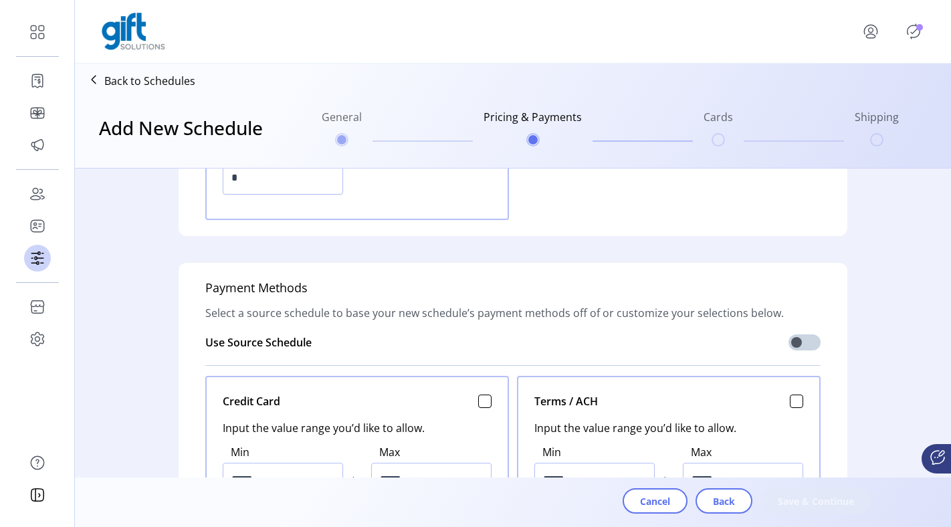
scroll to position [378, 0]
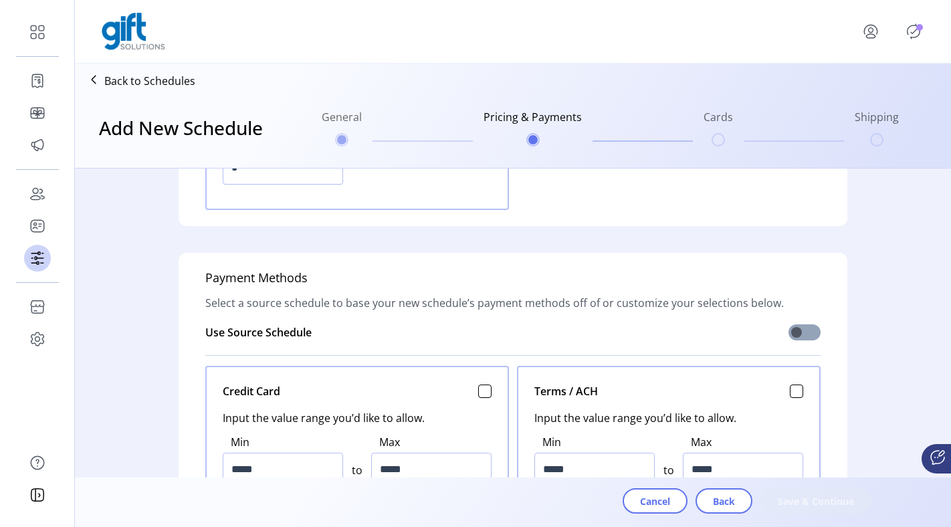
click at [803, 326] on span at bounding box center [804, 332] width 32 height 16
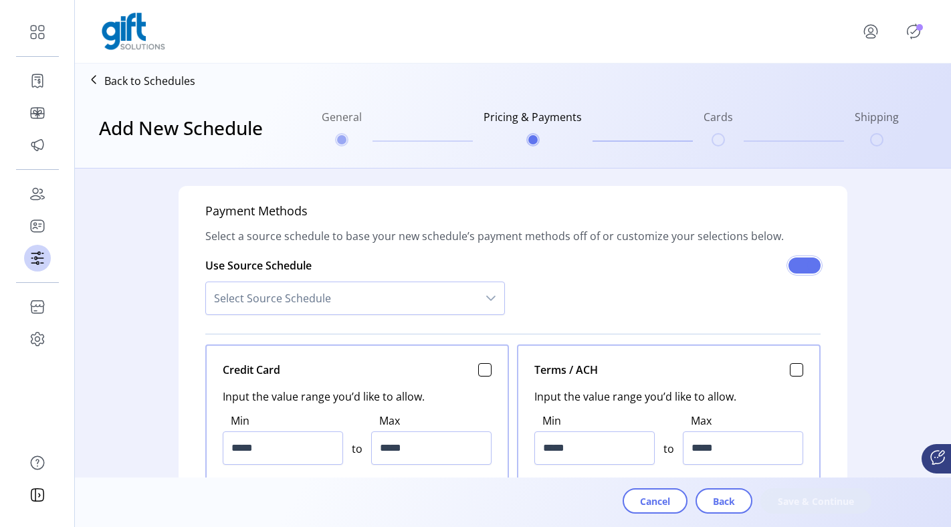
scroll to position [469, 0]
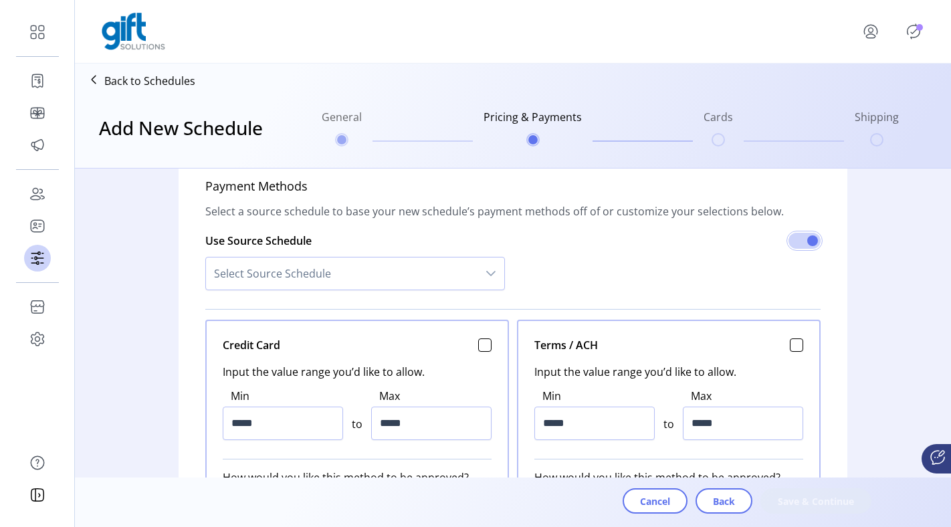
click at [430, 271] on span "Select Source Schedule" at bounding box center [341, 273] width 271 height 32
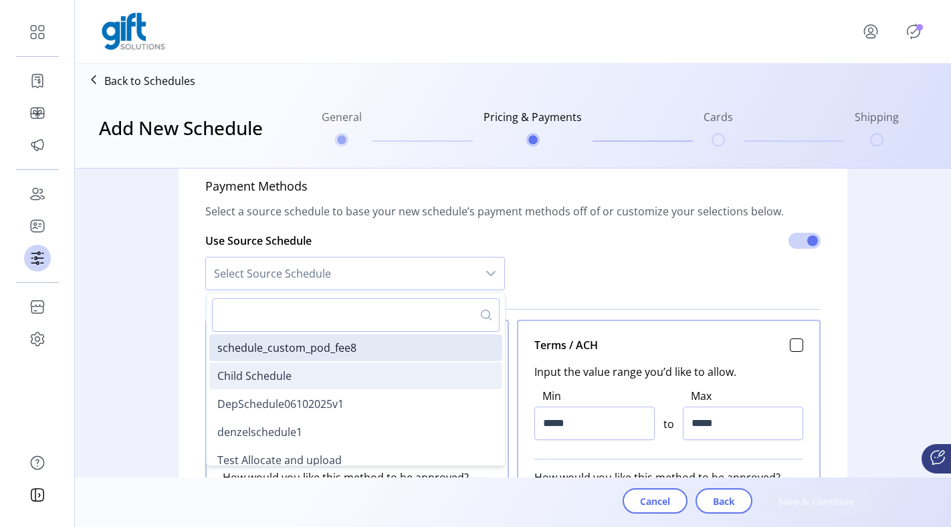
click at [364, 364] on li "Child Schedule" at bounding box center [355, 375] width 293 height 27
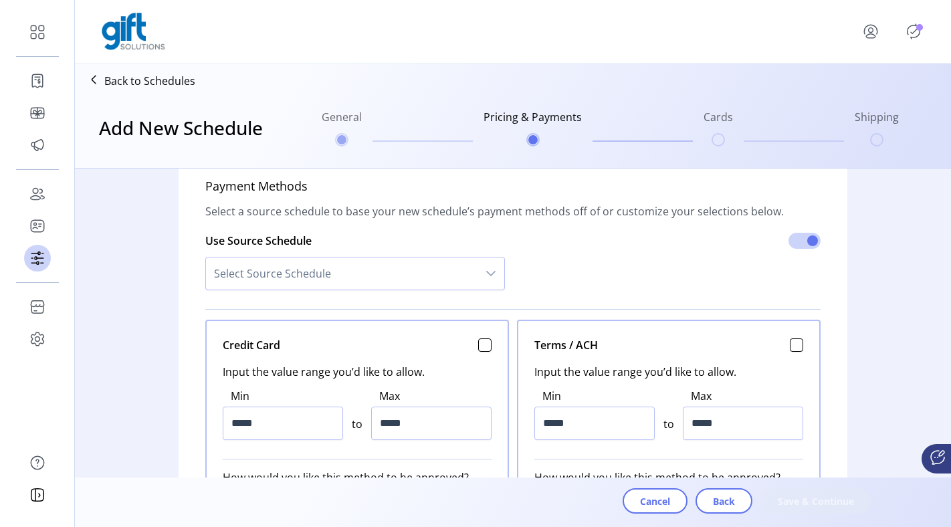
type input "*******"
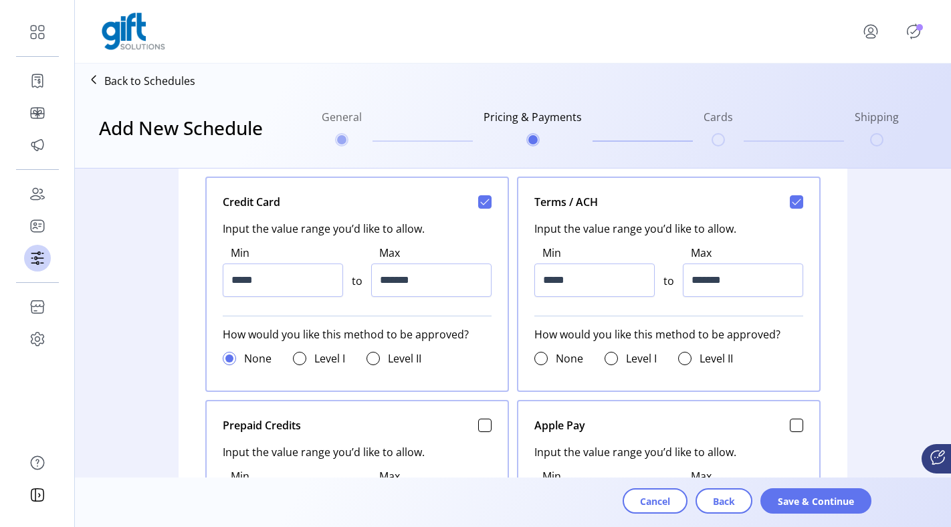
scroll to position [794, 0]
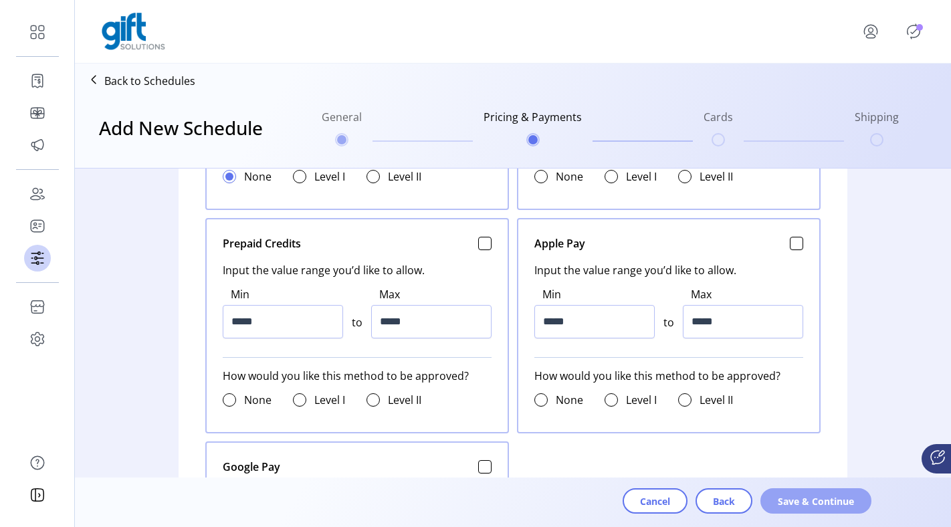
click at [798, 499] on span "Save & Continue" at bounding box center [815, 501] width 76 height 14
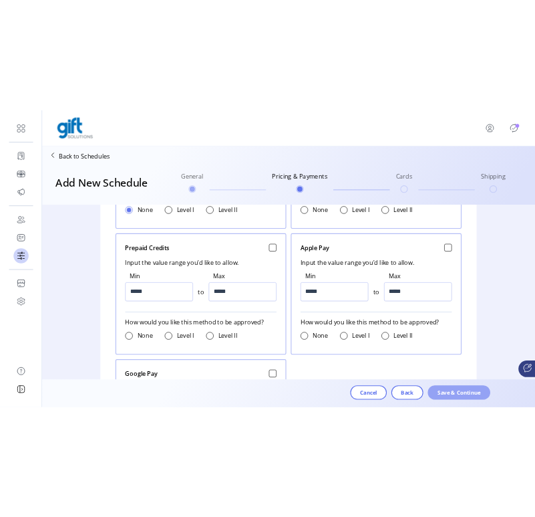
scroll to position [0, 0]
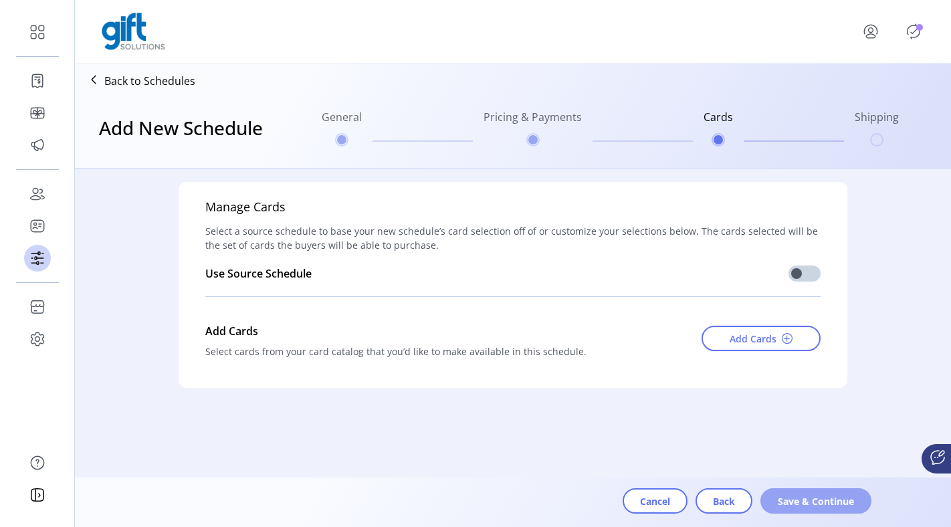
click at [789, 509] on button "Save & Continue" at bounding box center [815, 500] width 111 height 25
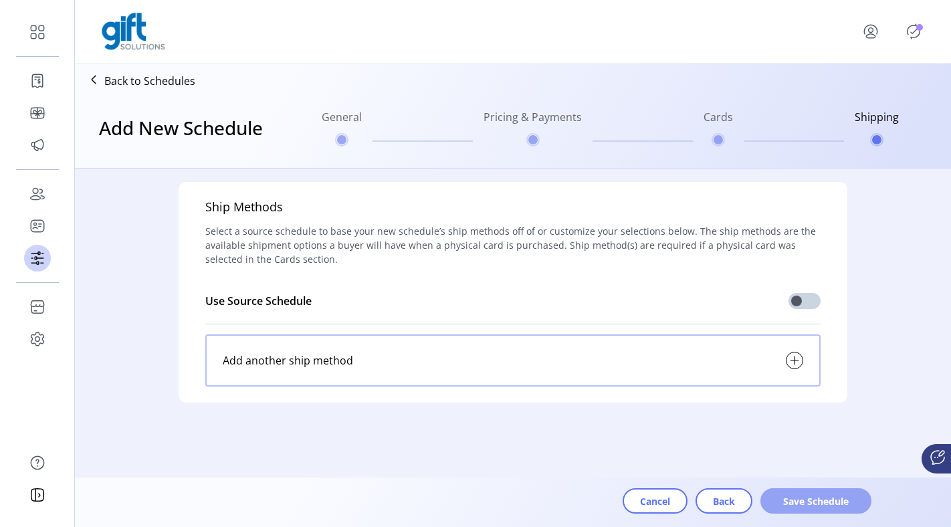
click at [846, 495] on span "Save Schedule" at bounding box center [815, 501] width 76 height 14
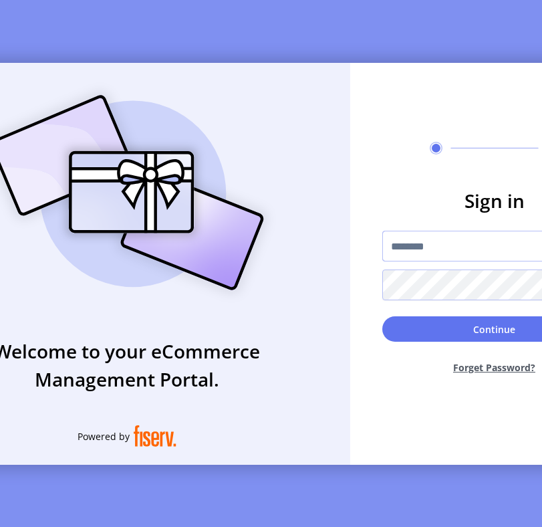
type input "**********"
